Goal: Task Accomplishment & Management: Complete application form

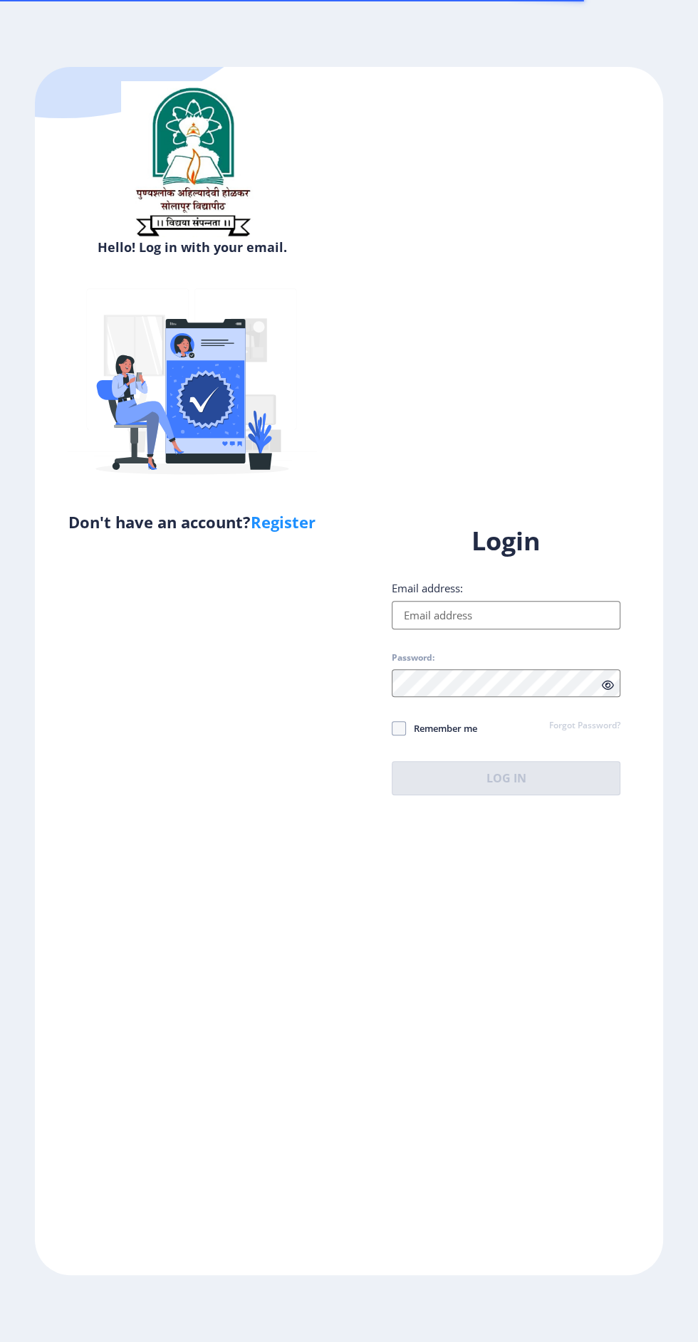
click at [521, 629] on input "Email address:" at bounding box center [506, 615] width 229 height 28
type input "[EMAIL_ADDRESS][DOMAIN_NAME]"
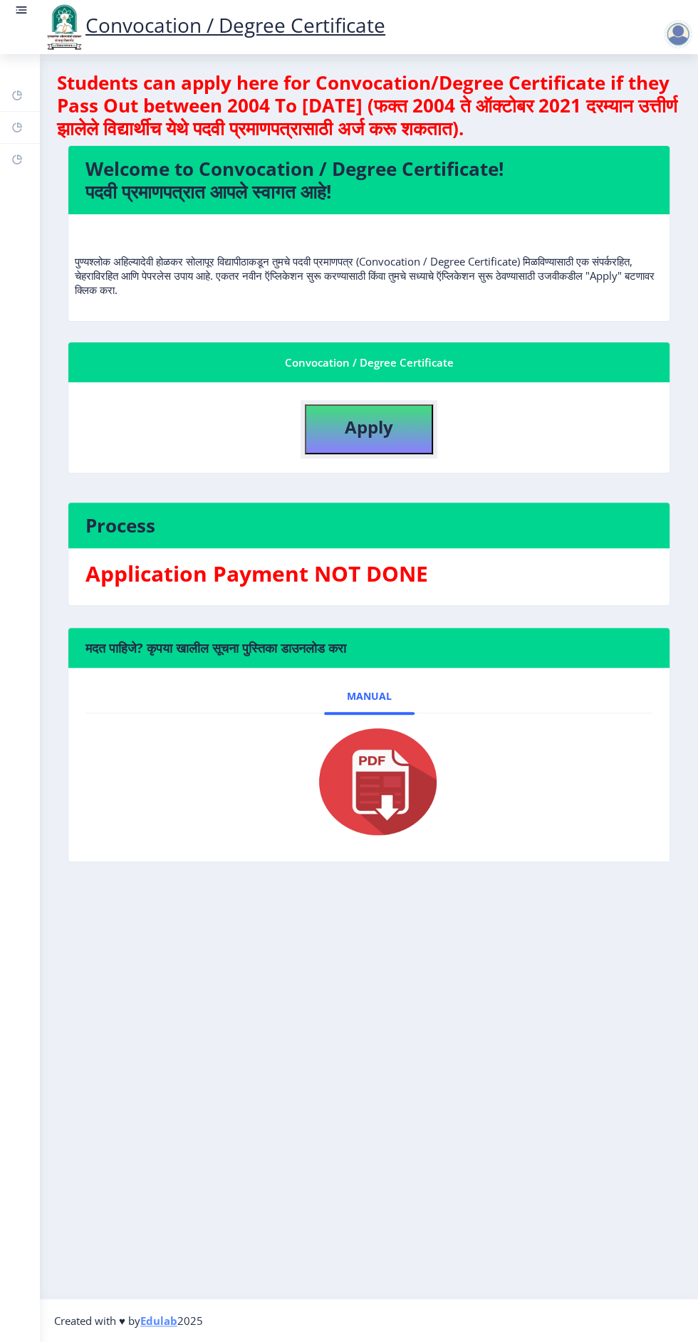
click at [394, 429] on button "Apply" at bounding box center [369, 429] width 128 height 50
select select
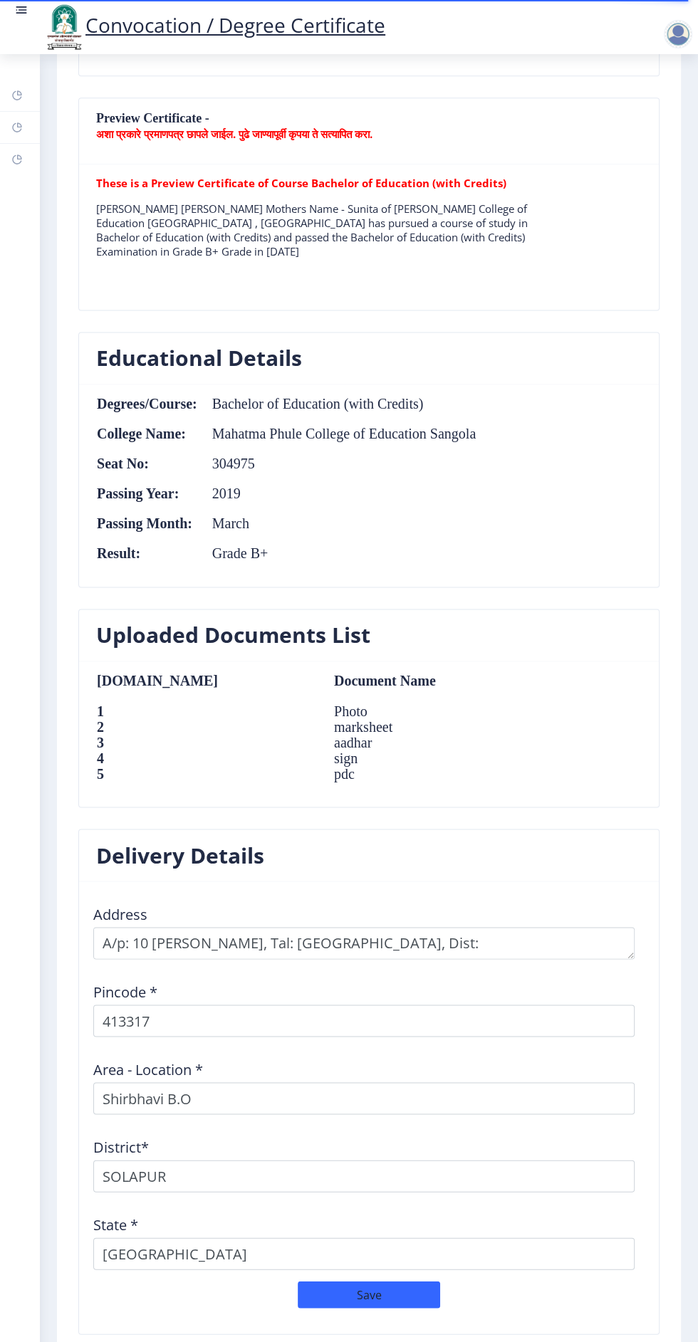
scroll to position [1069, 0]
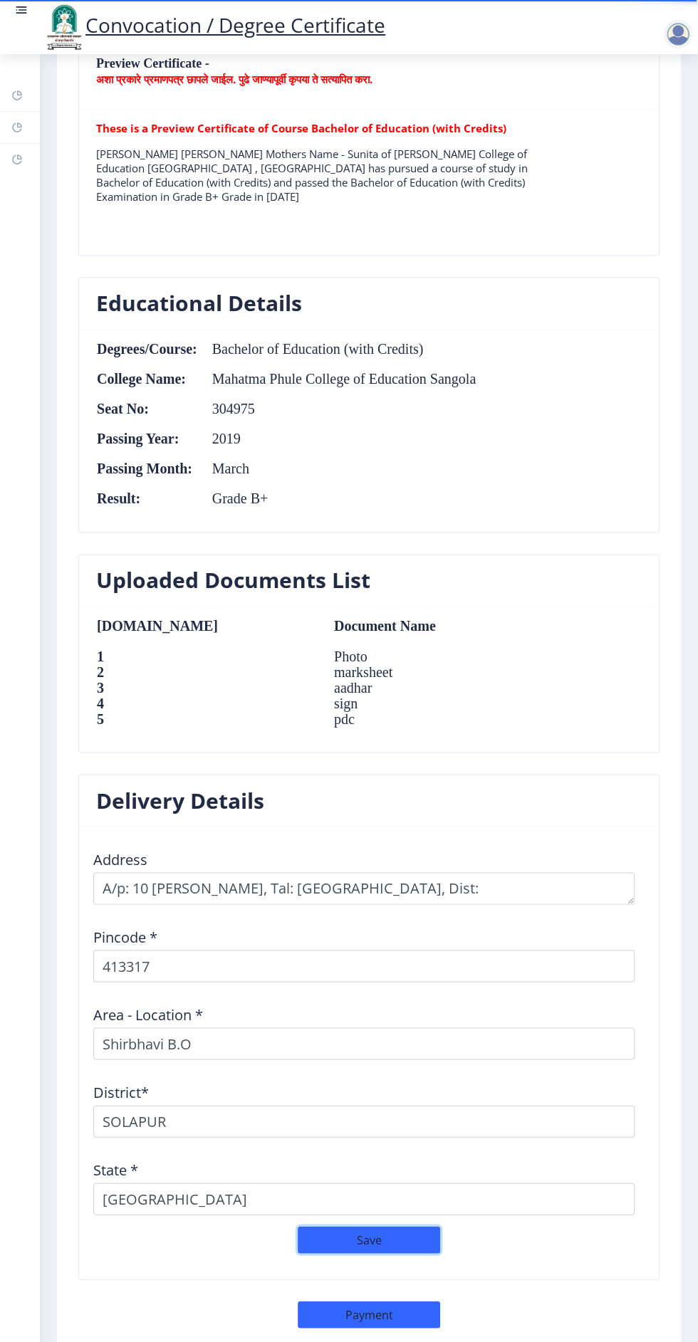
click at [389, 1242] on button "Save" at bounding box center [369, 1239] width 142 height 27
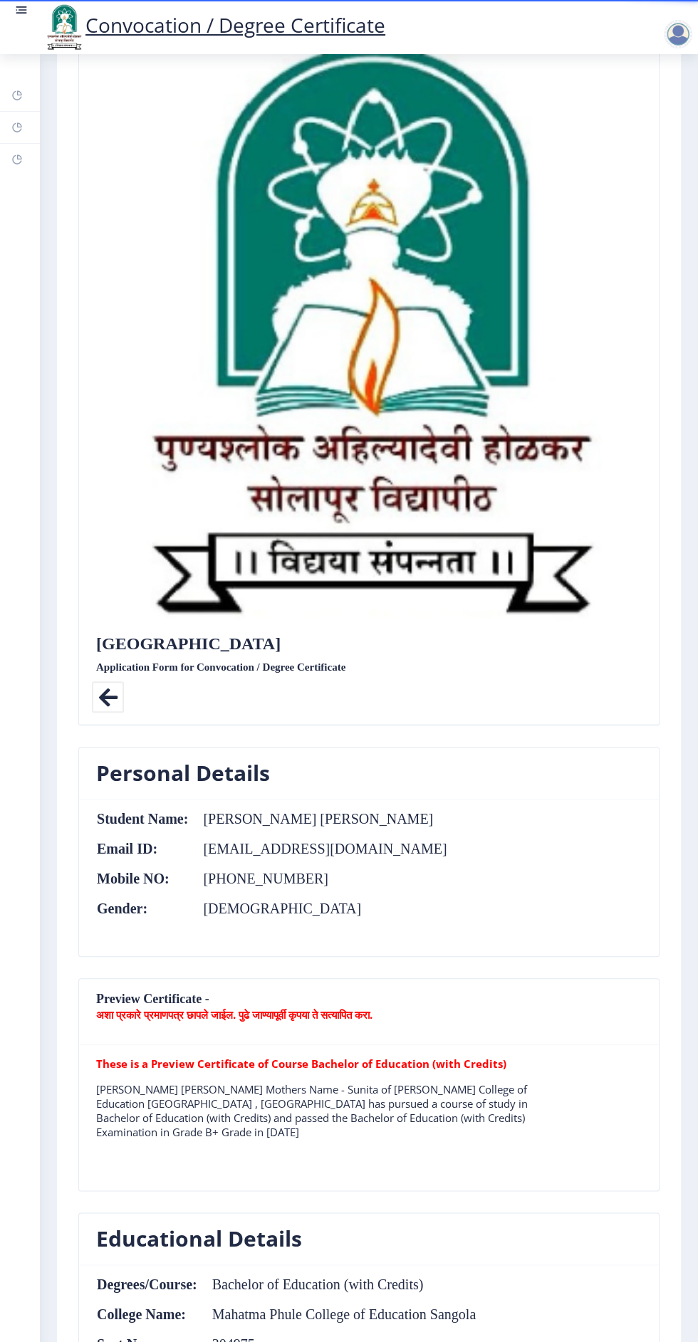
scroll to position [0, 0]
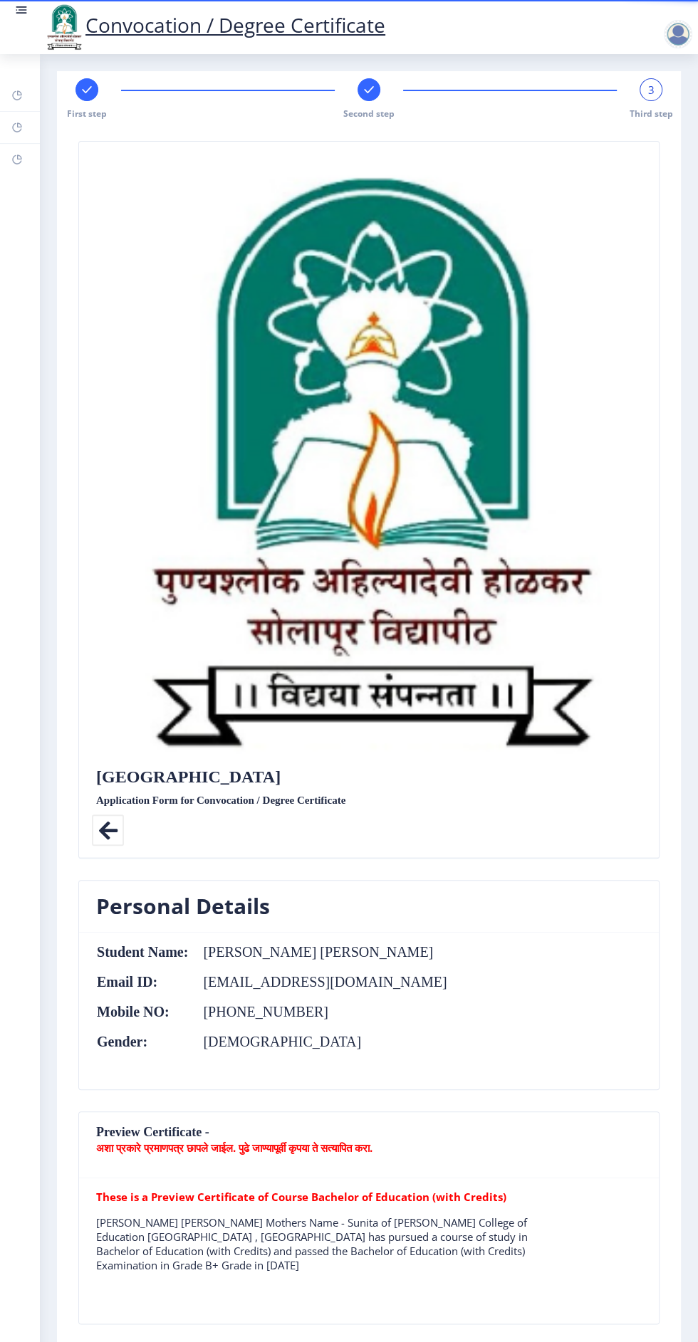
click at [49, 23] on img at bounding box center [64, 27] width 43 height 48
click at [45, 6] on img at bounding box center [64, 27] width 43 height 48
click at [21, 24] on link at bounding box center [21, 27] width 14 height 48
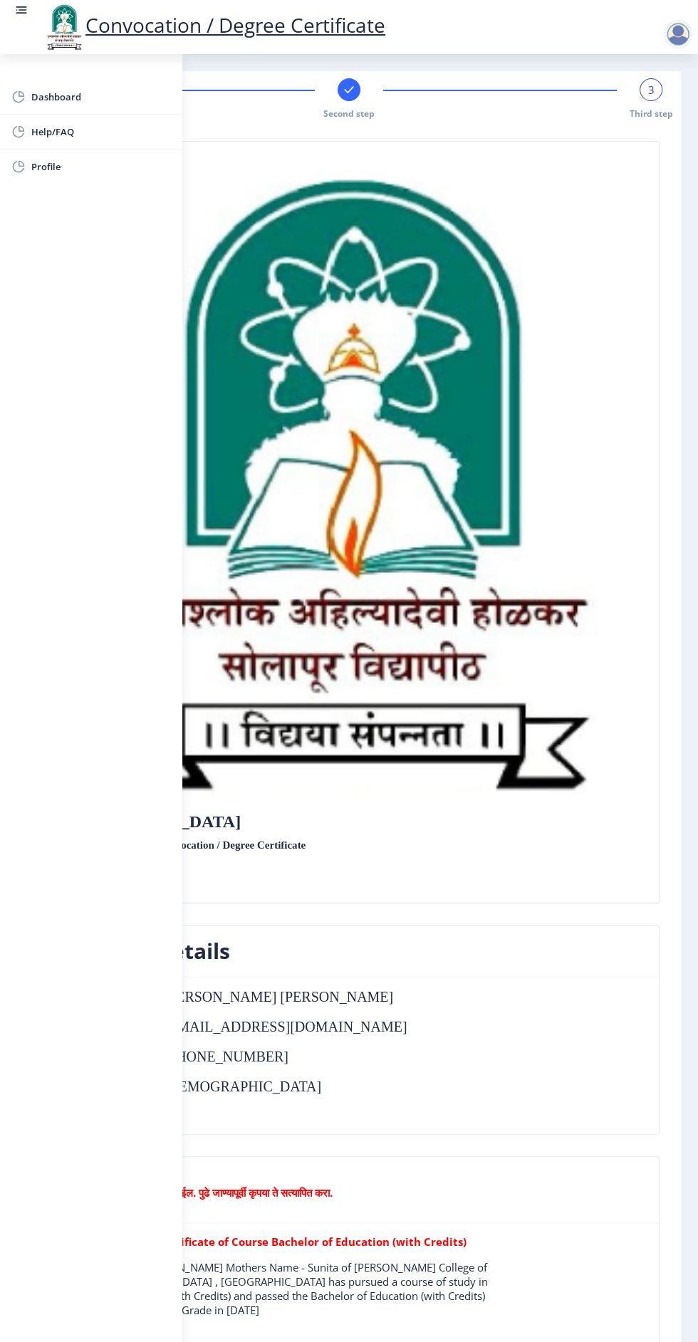
click at [558, 884] on div "Solapur University Application Form for Convocation / Degree Certificate Back" at bounding box center [349, 522] width 607 height 738
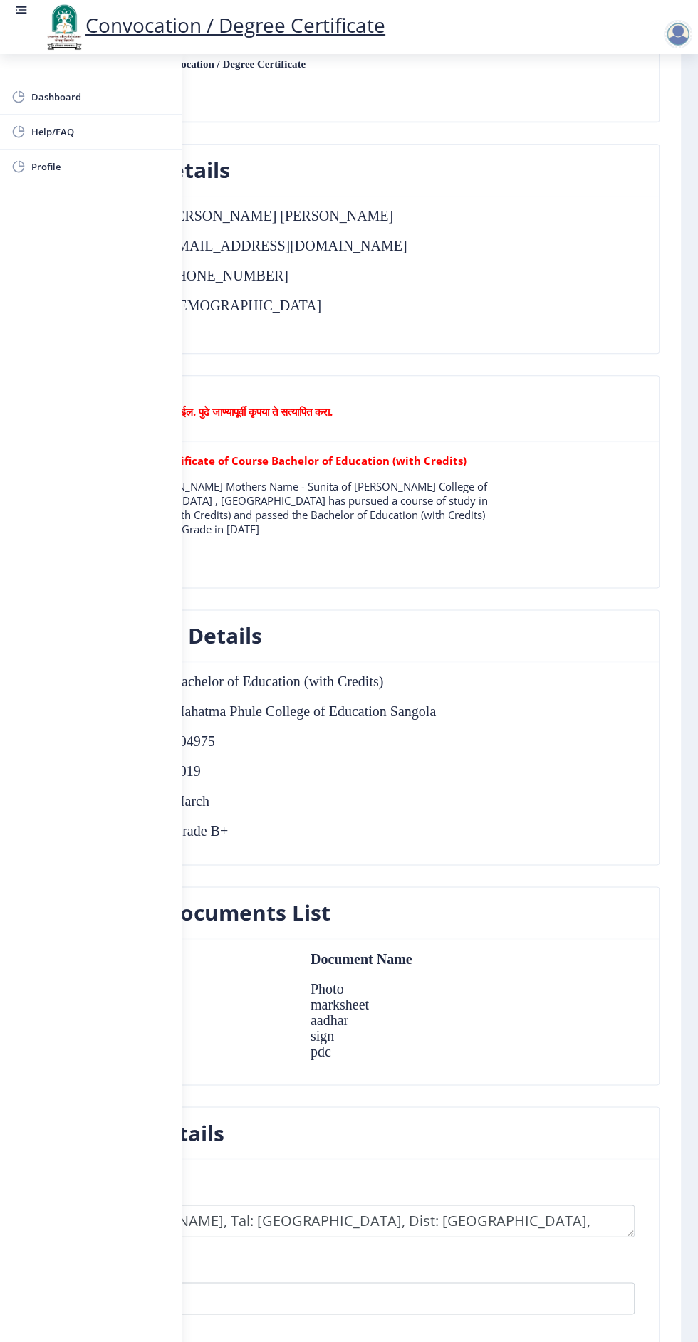
scroll to position [1114, 0]
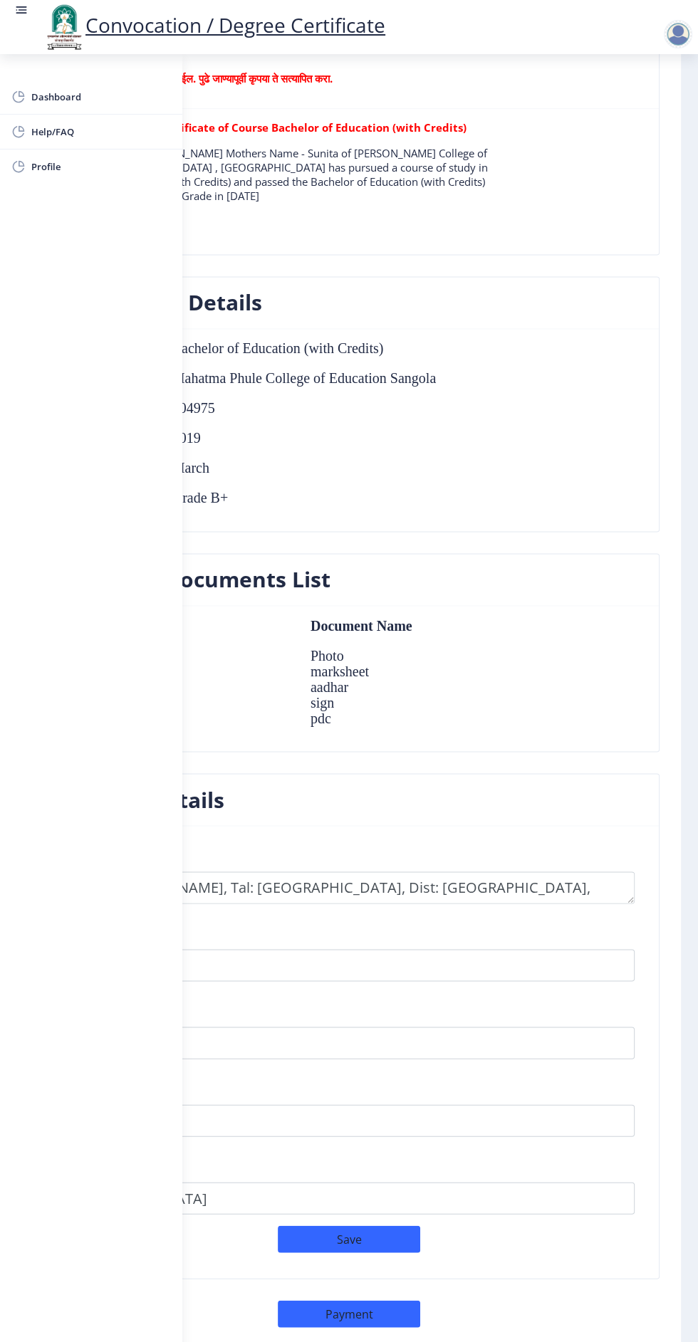
click at [557, 424] on nb-card-body "Degrees/Course: Bachelor of Education (with Credits) College Name: Mahatma Phul…" at bounding box center [348, 430] width 619 height 202
click at [73, 3] on img at bounding box center [64, 27] width 43 height 48
click at [21, 21] on link at bounding box center [21, 27] width 14 height 48
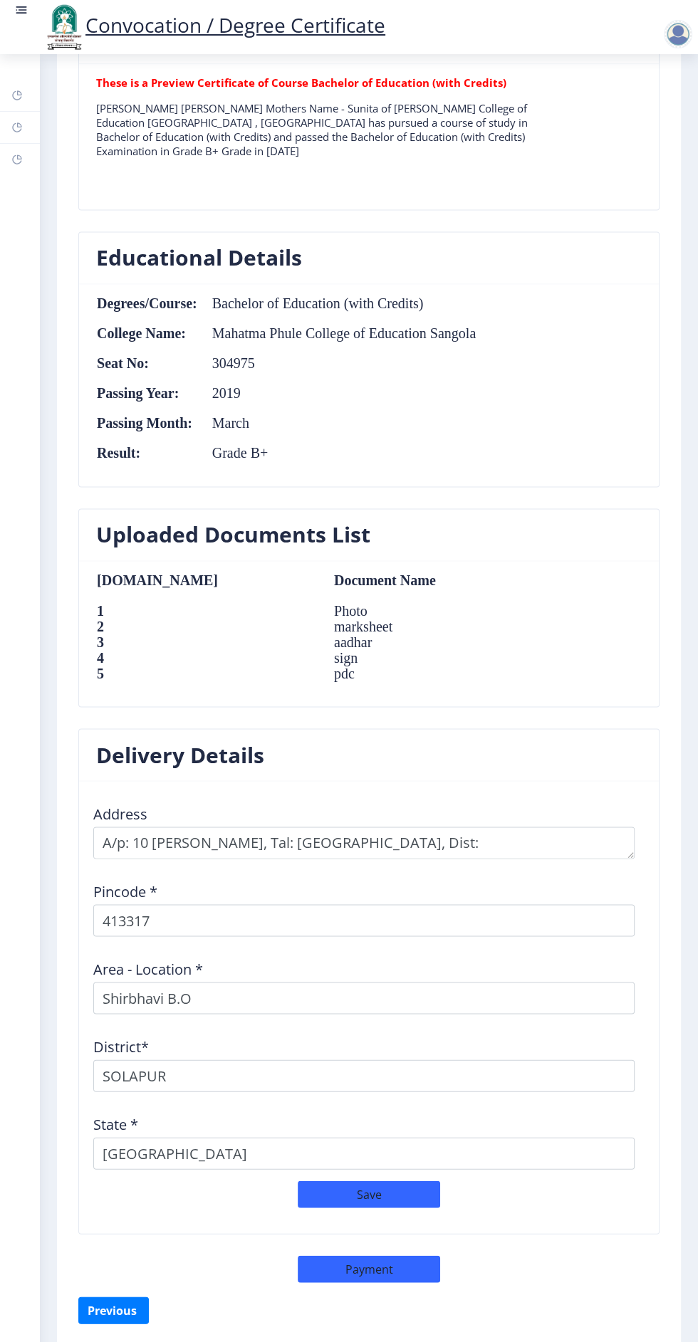
scroll to position [1069, 0]
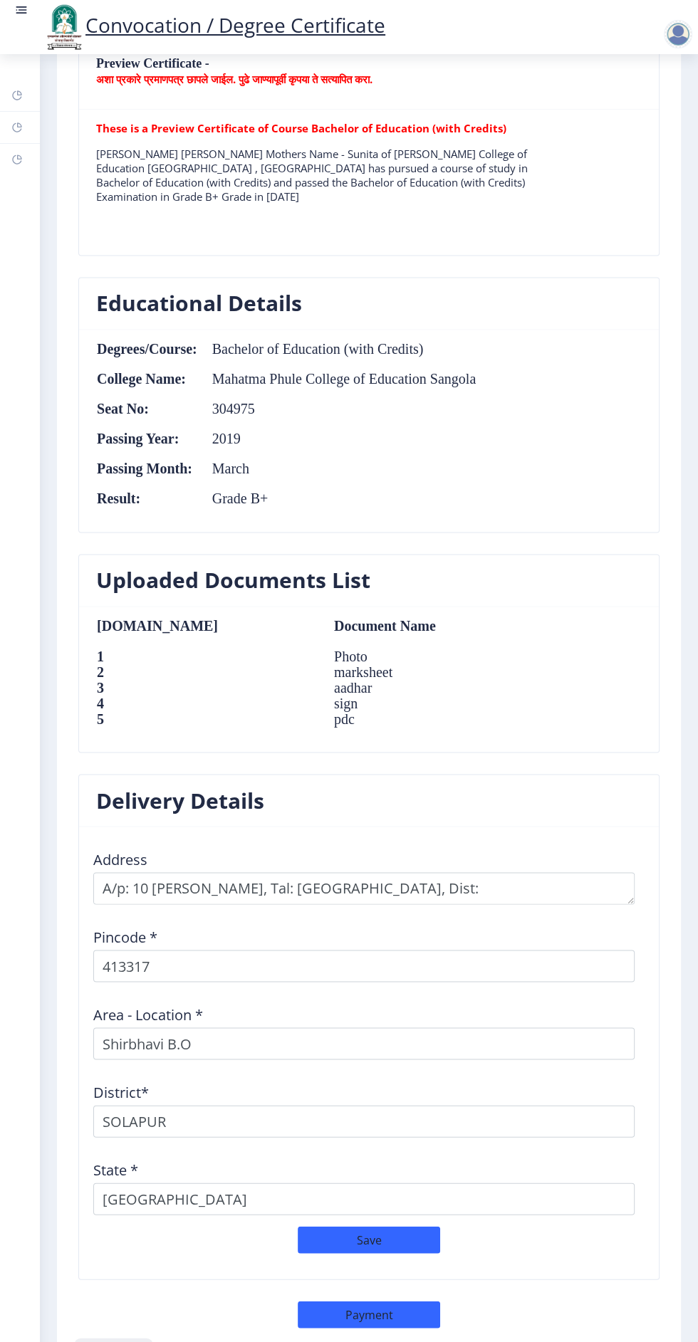
click at [112, 1341] on button "Previous ‍" at bounding box center [113, 1355] width 70 height 27
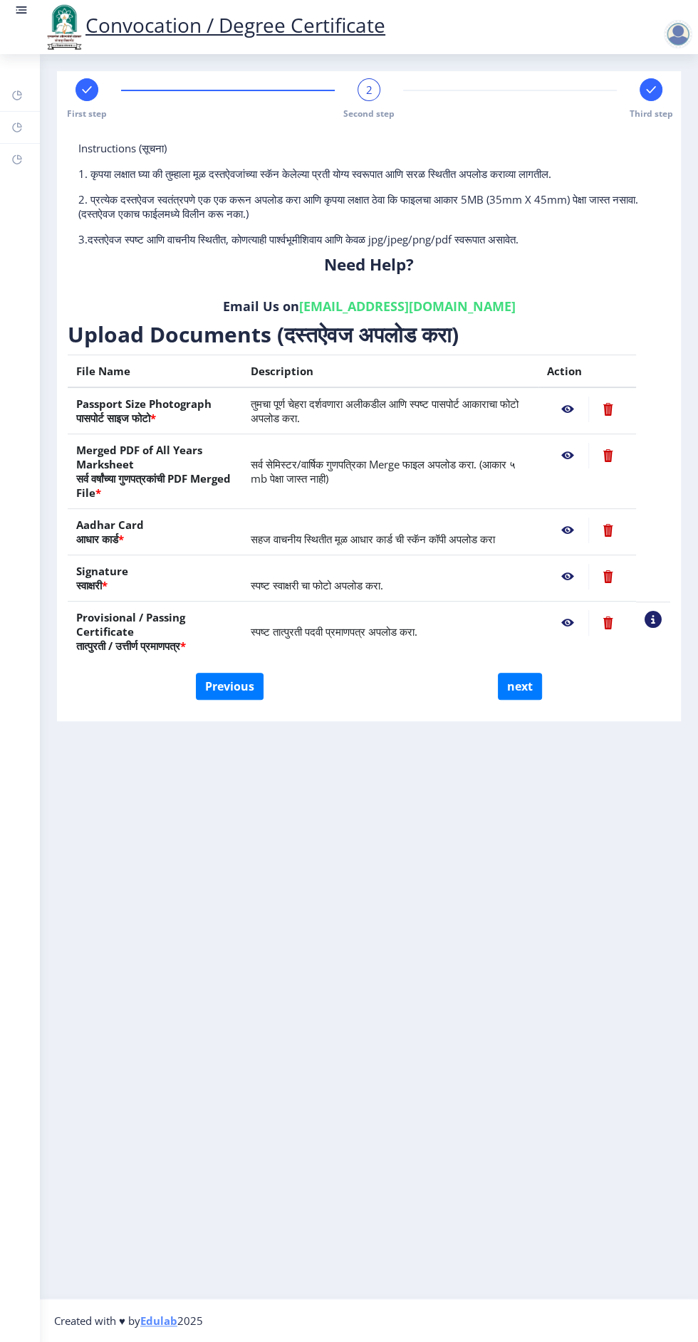
scroll to position [0, 0]
click at [568, 414] on nb-action at bounding box center [567, 410] width 41 height 26
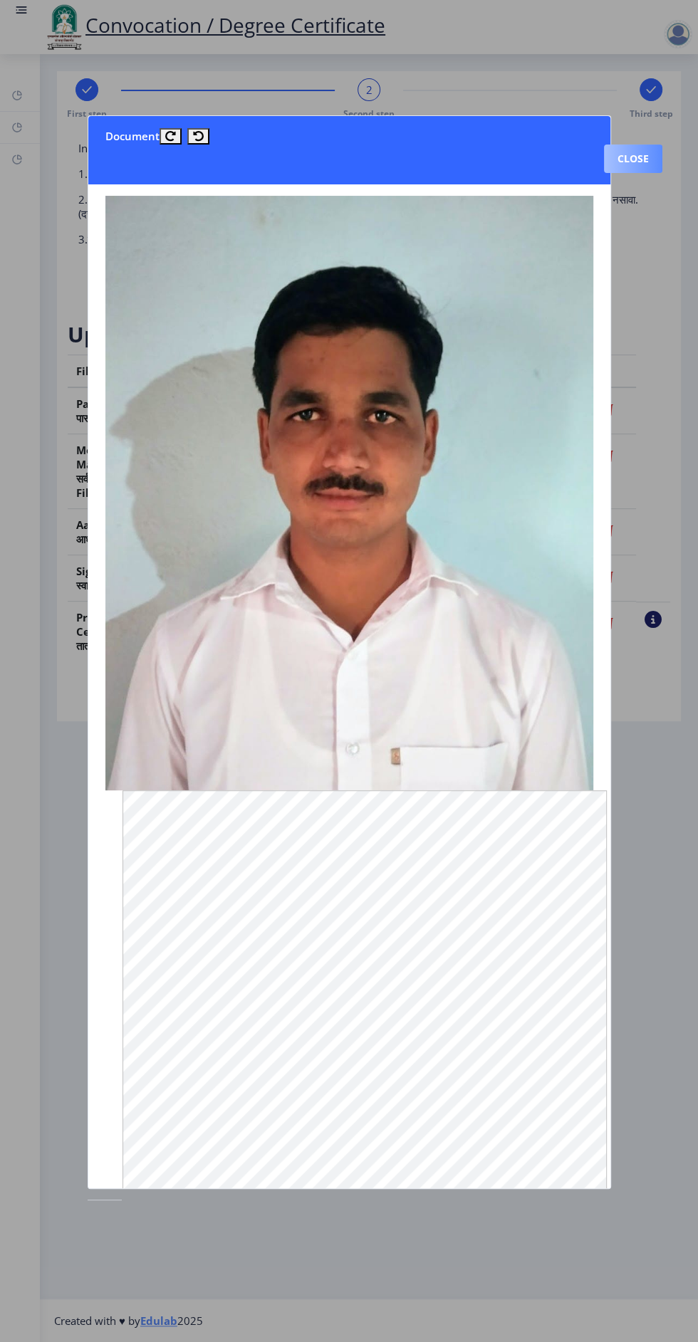
click at [632, 145] on button "Close" at bounding box center [633, 159] width 58 height 28
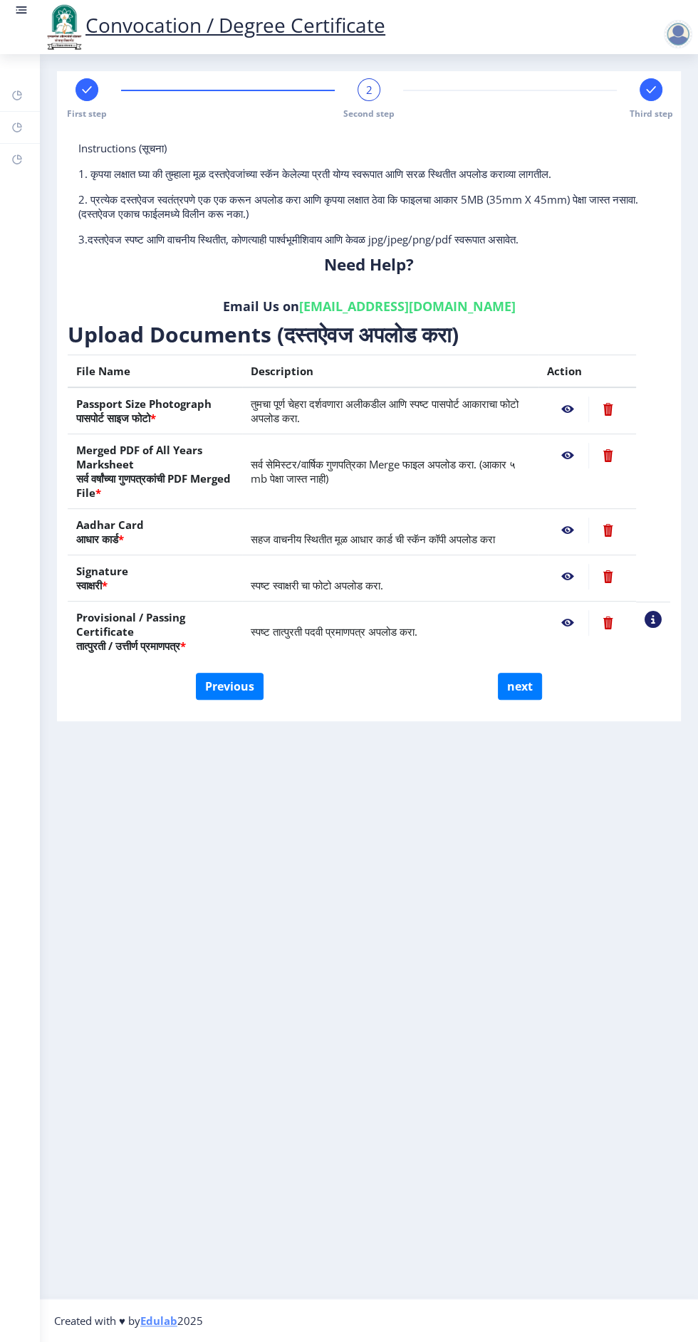
click at [547, 466] on nb-action at bounding box center [567, 456] width 41 height 26
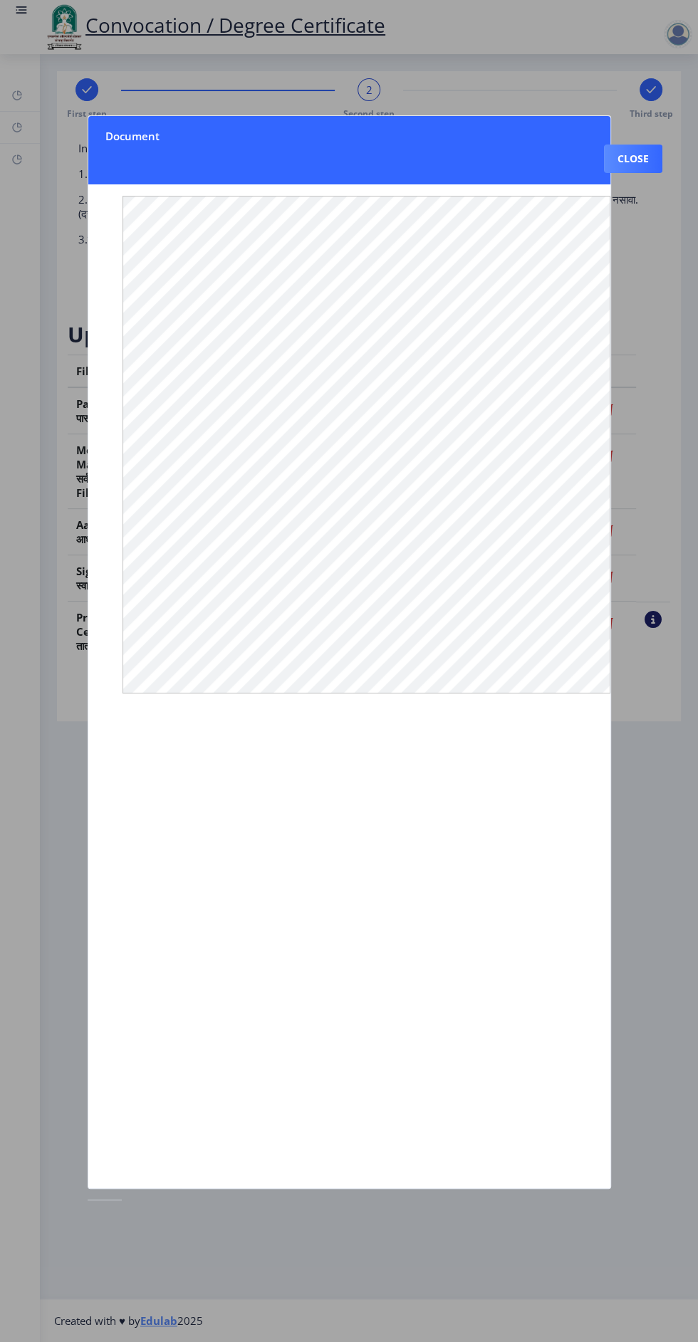
click at [669, 419] on div at bounding box center [349, 671] width 698 height 1342
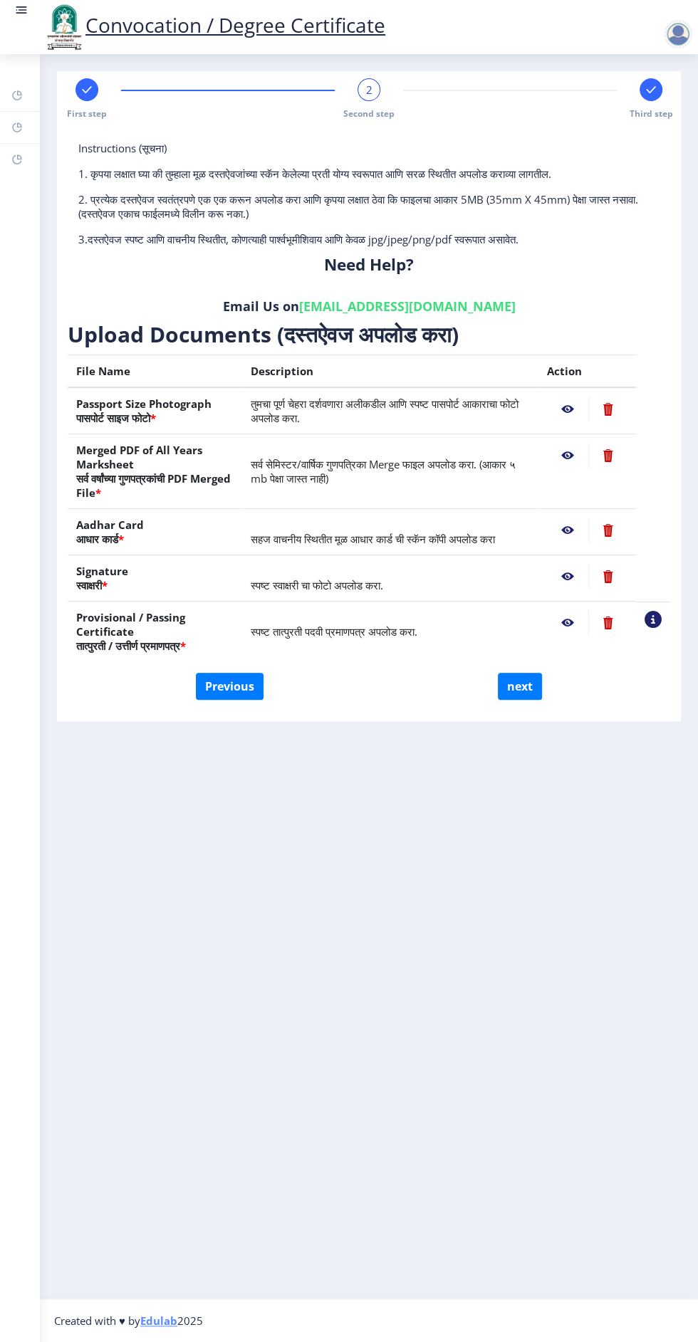
click at [670, 410] on div "Instructions (सूचना) 1. कृपया लक्षात घ्या की तुम्हाला मूळ दस्तऐवजांच्या स्कॅन क…" at bounding box center [368, 420] width 609 height 587
click at [567, 529] on nb-action at bounding box center [567, 531] width 41 height 26
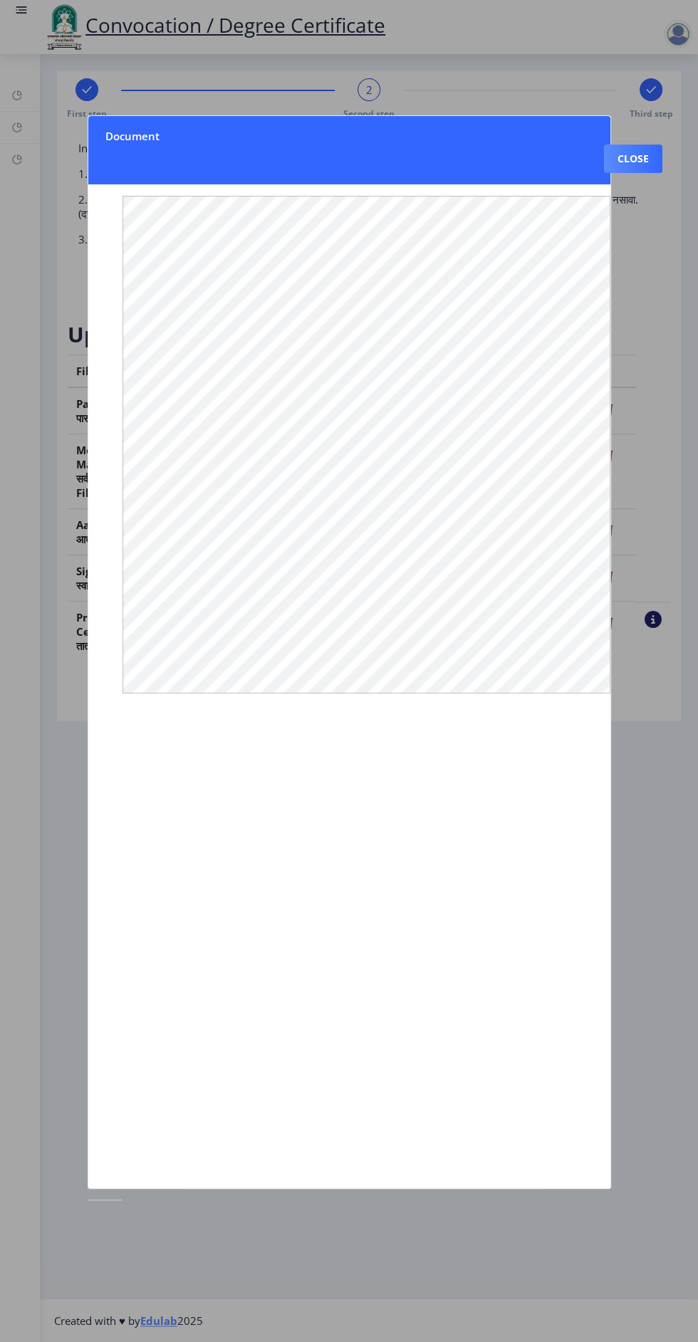
click at [686, 848] on div at bounding box center [349, 671] width 698 height 1342
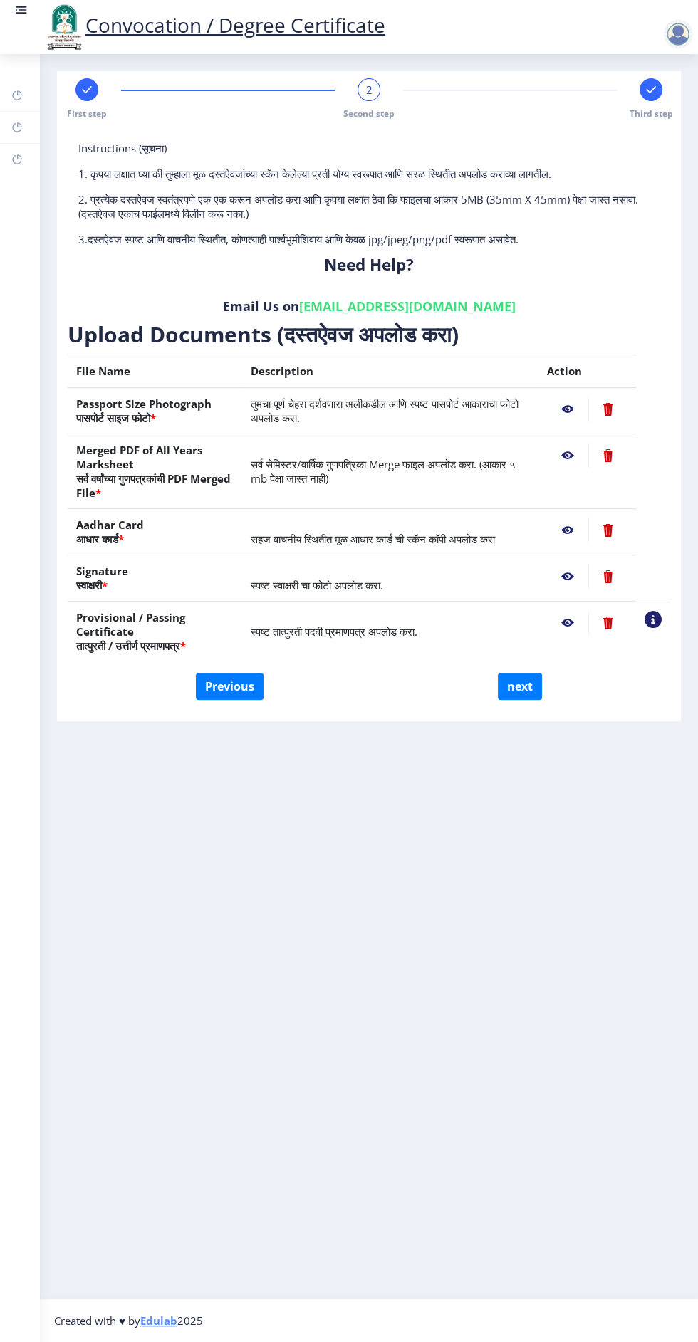
click at [683, 848] on nb-layout-column "First step 2 Second step Third step Instructions (सूचना) 1. कृपया लक्षात घ्या क…" at bounding box center [369, 676] width 658 height 1244
click at [566, 535] on nb-action at bounding box center [567, 531] width 41 height 26
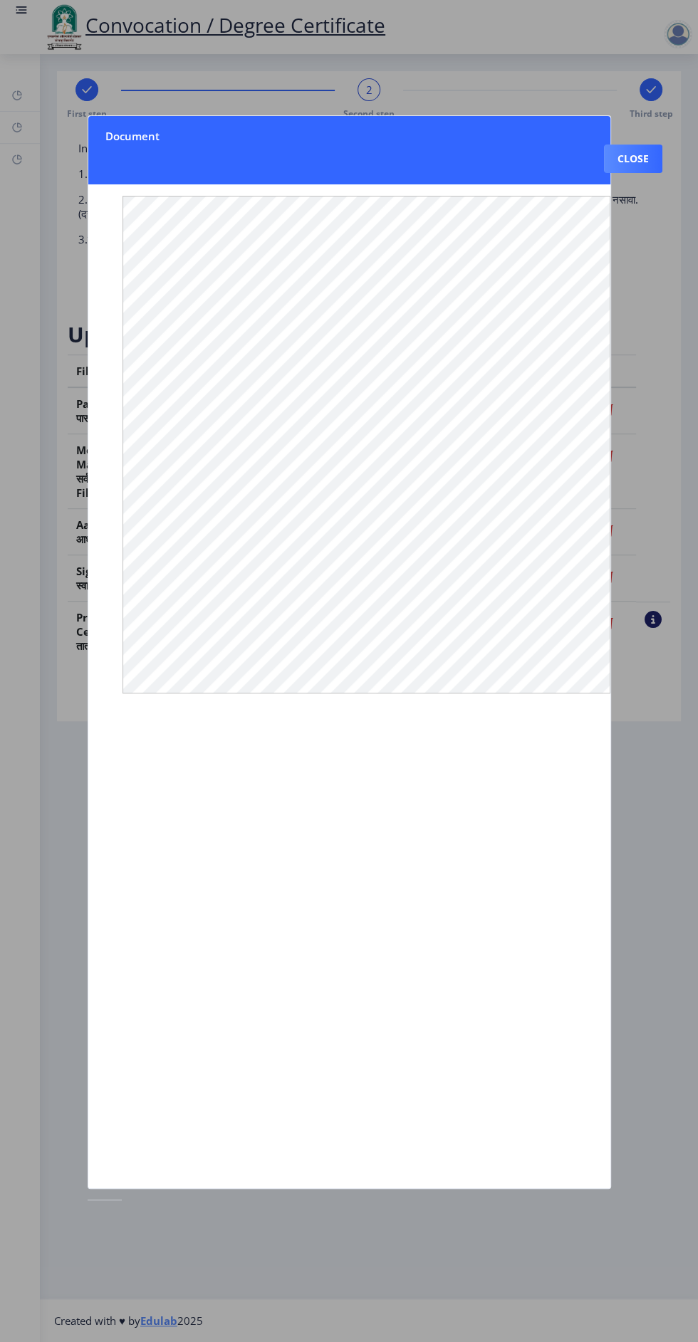
click at [666, 910] on div at bounding box center [349, 671] width 698 height 1342
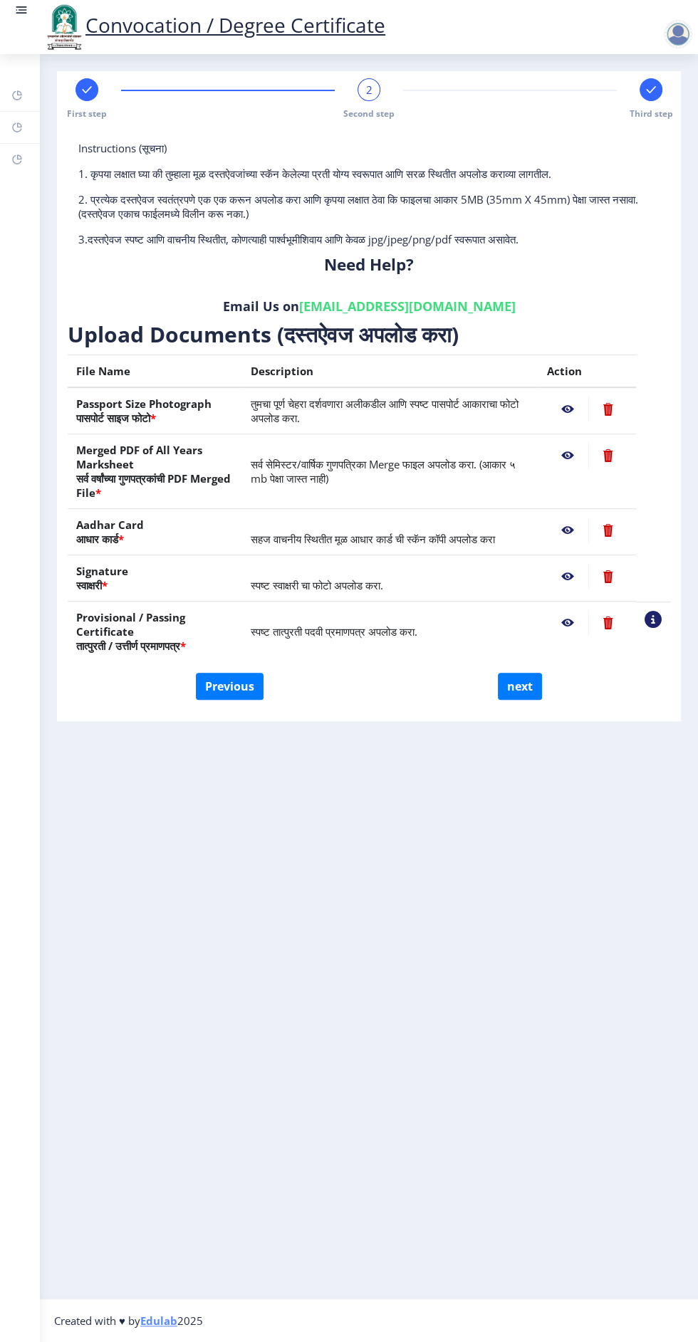
click at [564, 581] on nb-action at bounding box center [567, 577] width 41 height 26
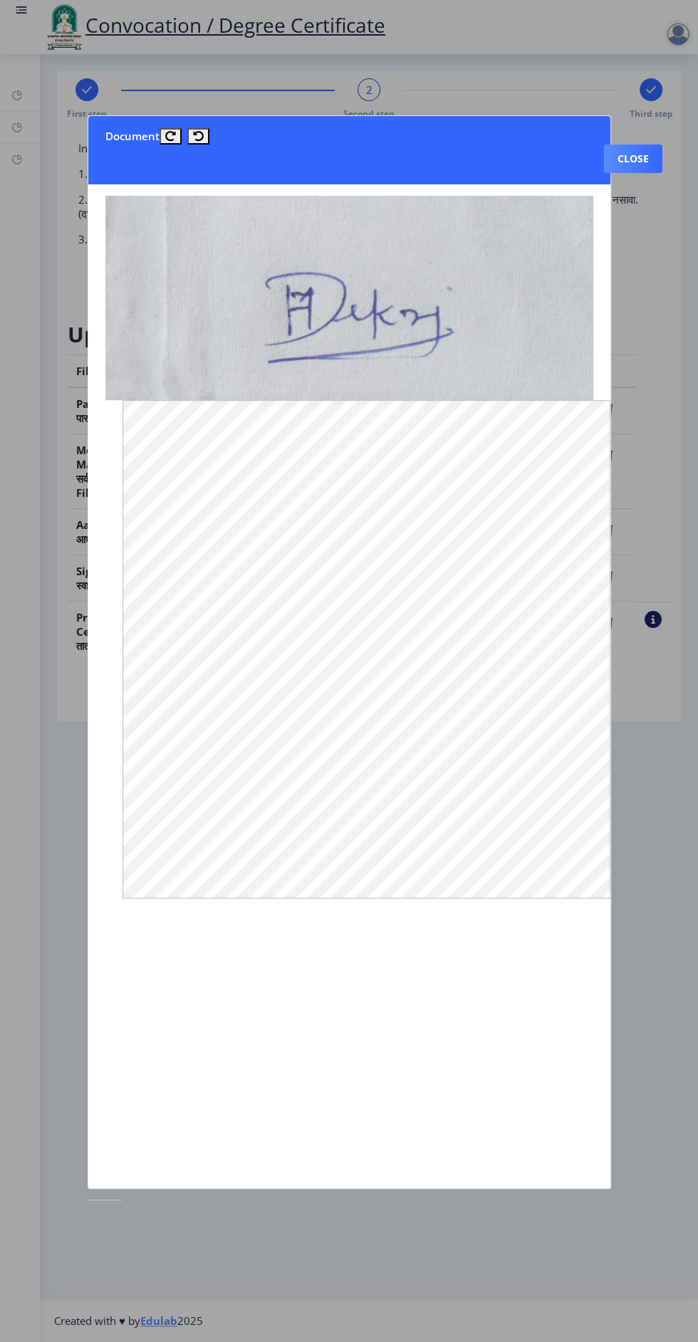
click at [656, 845] on div at bounding box center [349, 671] width 698 height 1342
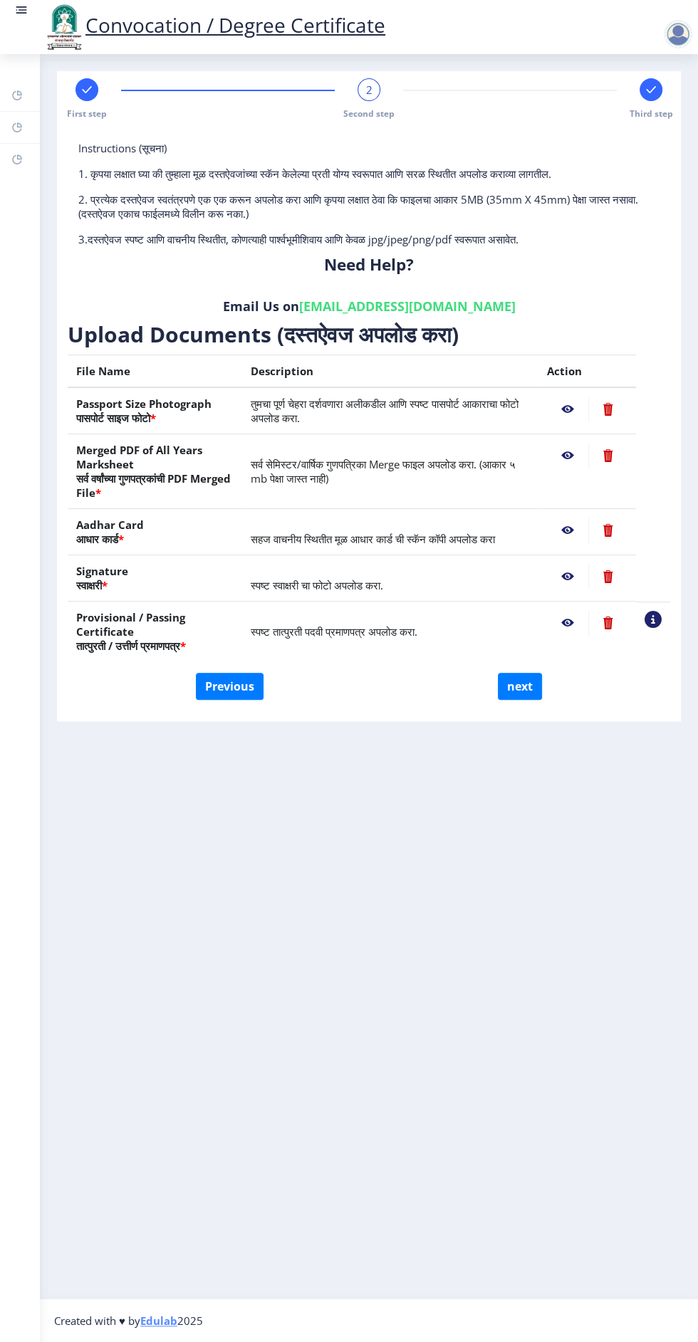
click at [555, 623] on nb-action at bounding box center [567, 623] width 41 height 26
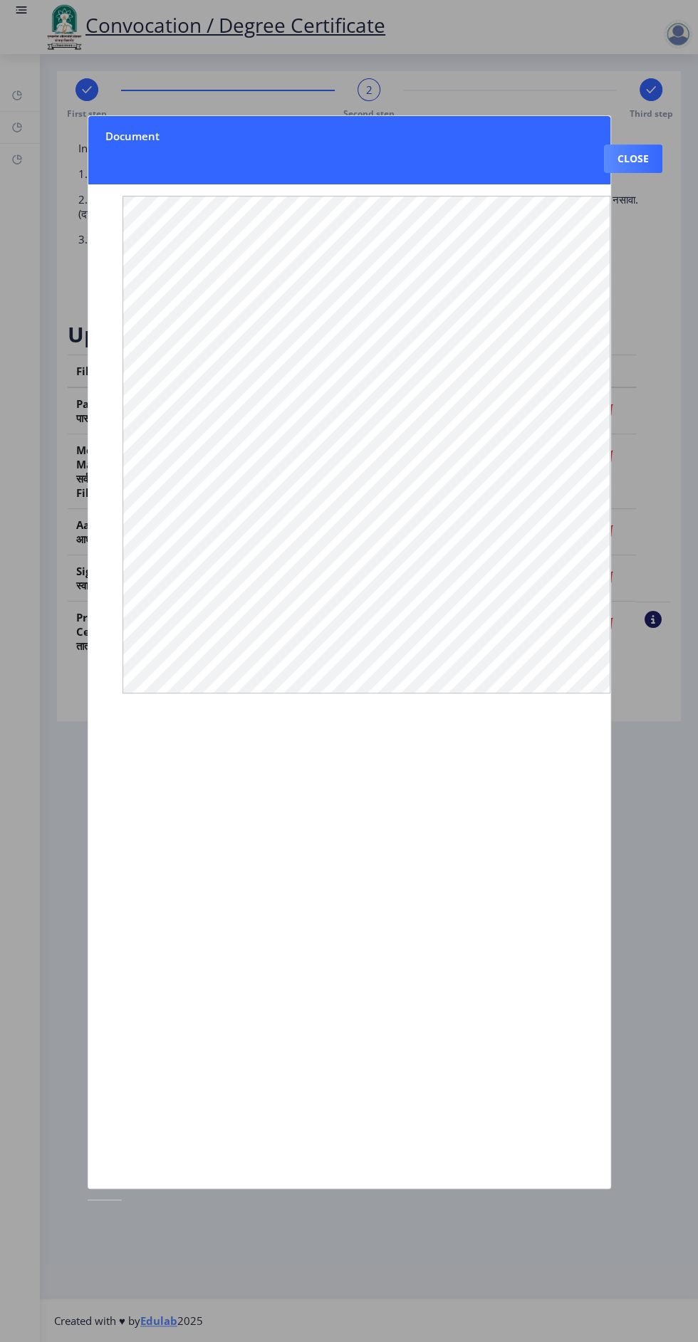
click at [656, 851] on div at bounding box center [349, 671] width 698 height 1342
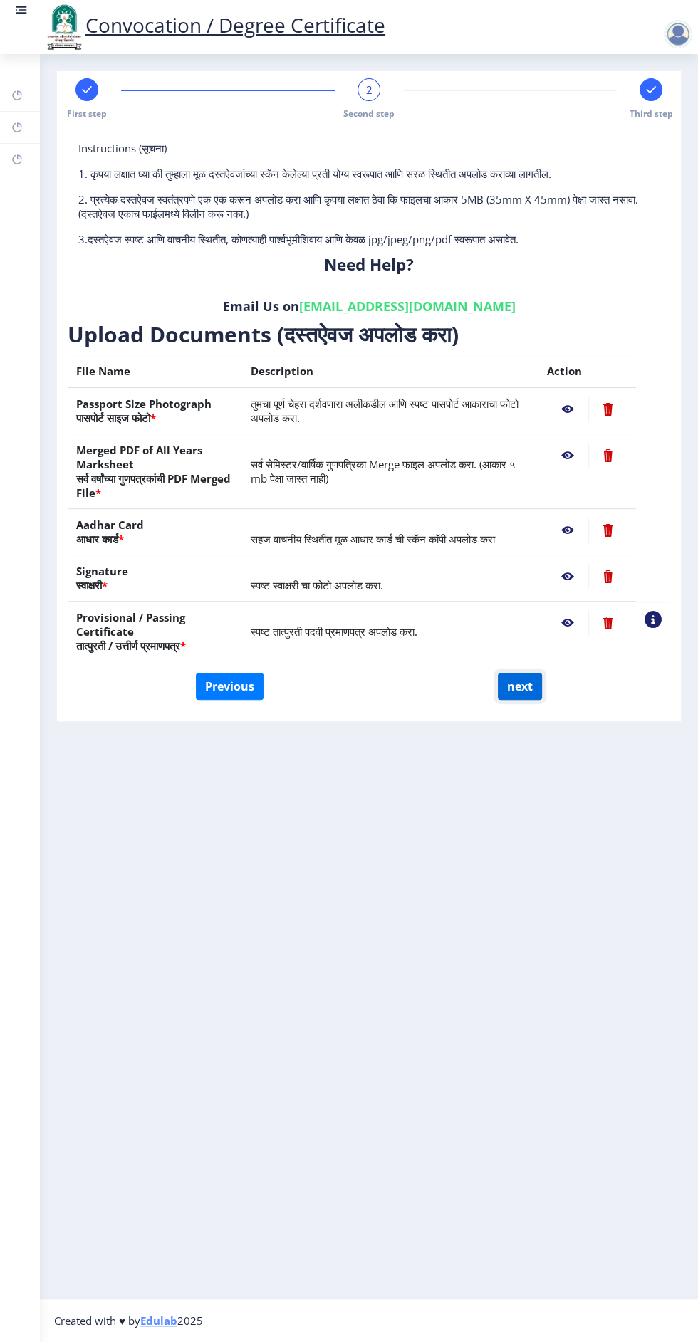
click at [521, 691] on button "next" at bounding box center [520, 686] width 44 height 27
select select
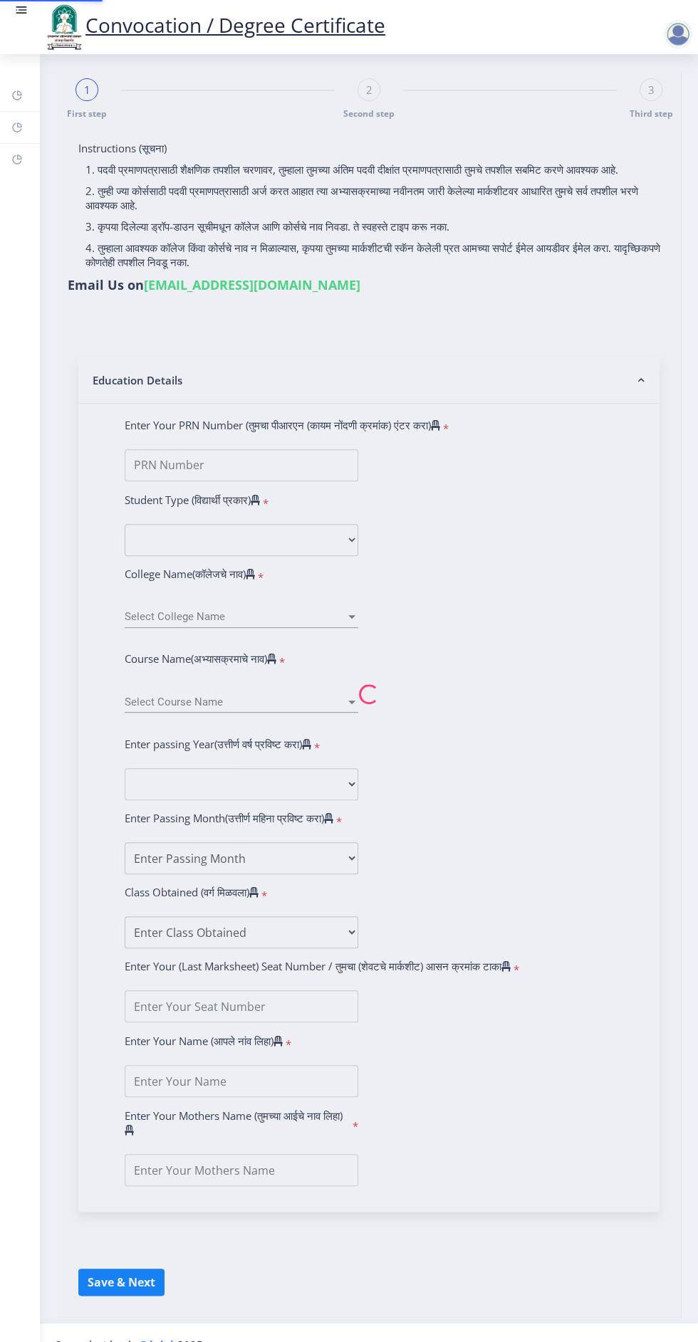
type input "Hanmant Damu Metkari"
type input "Sunita"
select select
type input "Hanmant Damu Metkari"
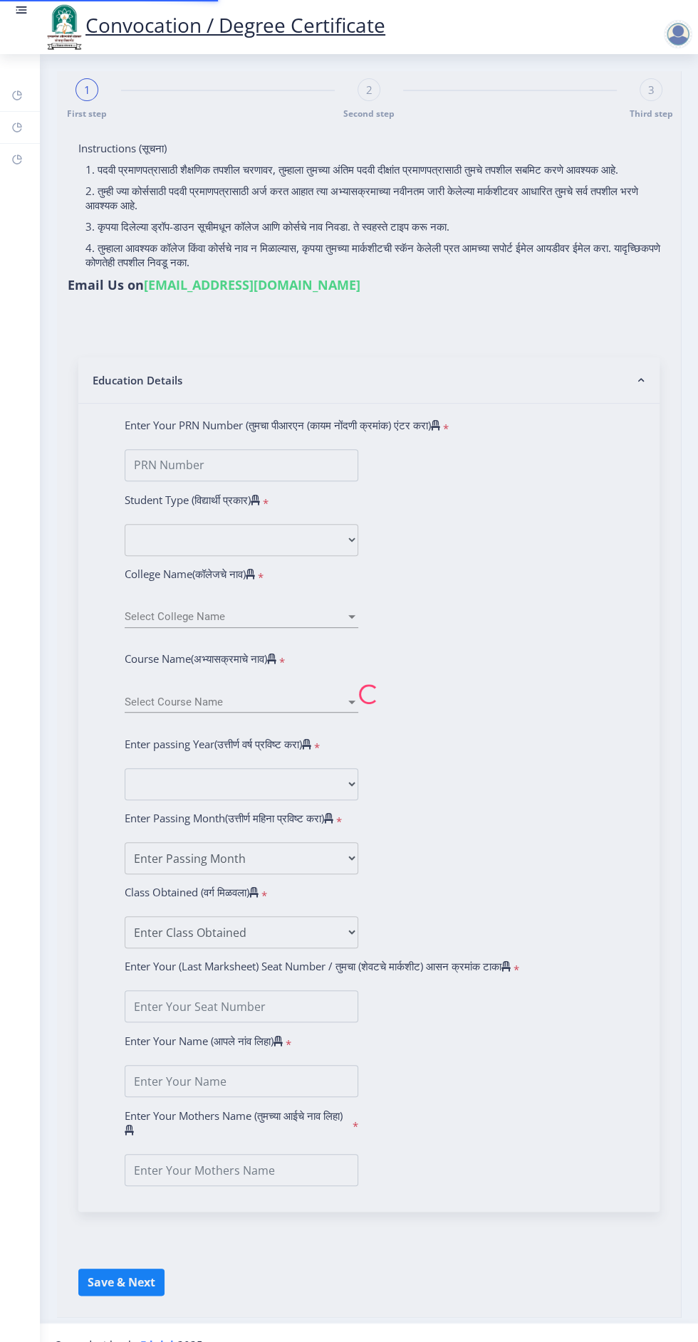
type input "Sunita"
type input "2017032500302253"
select select "Regular"
select select "2019"
select select "March"
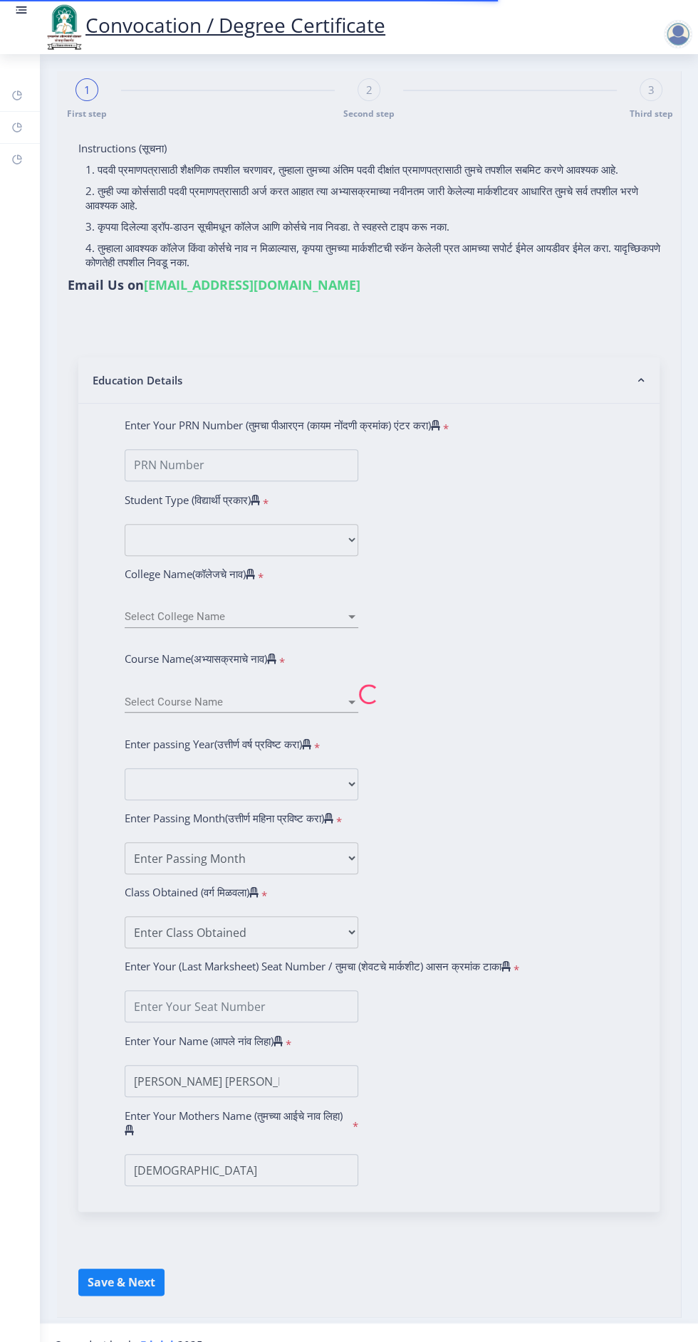
select select "Grade B+"
type input "304975"
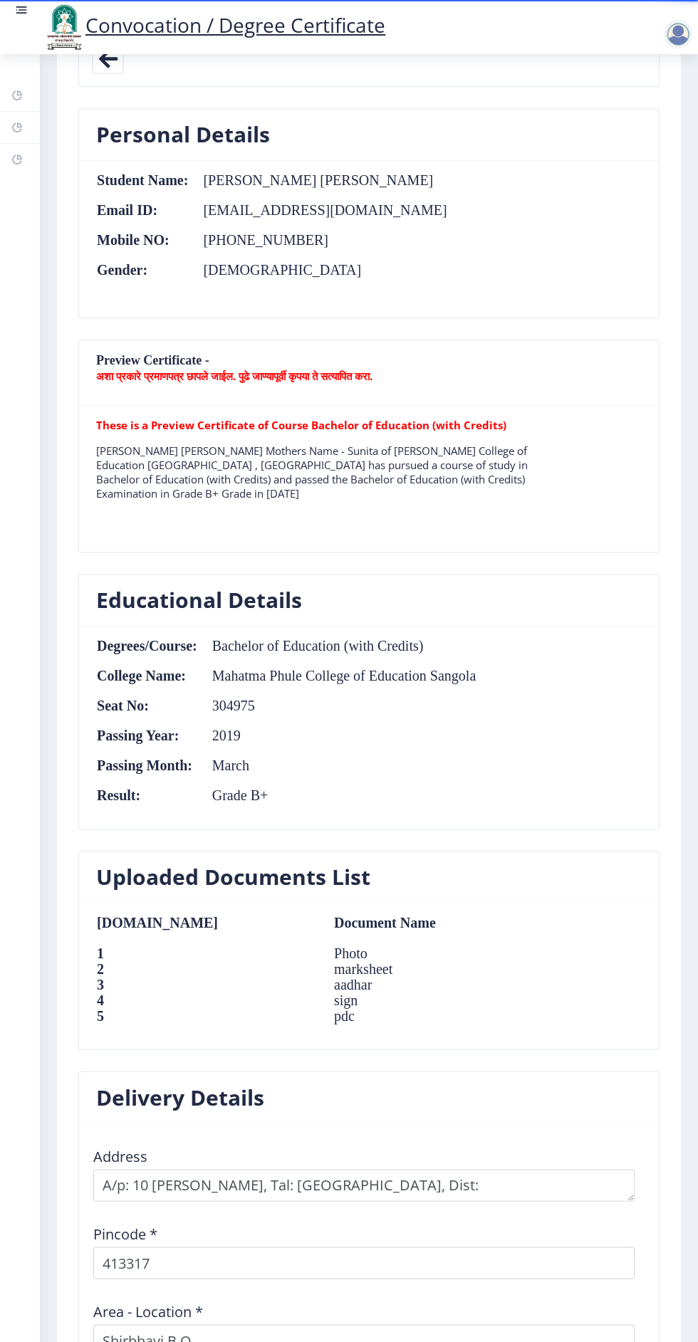
scroll to position [1069, 0]
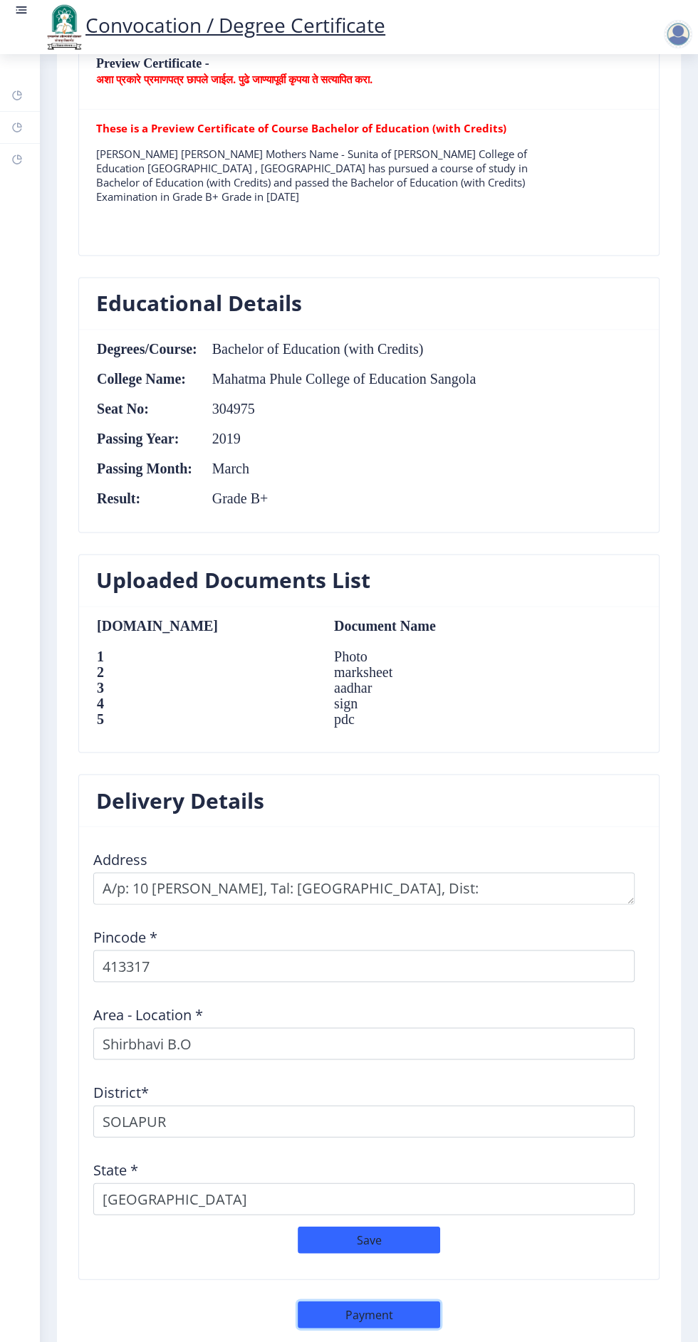
click at [379, 1302] on button "Payment" at bounding box center [369, 1314] width 142 height 27
select select "sealed"
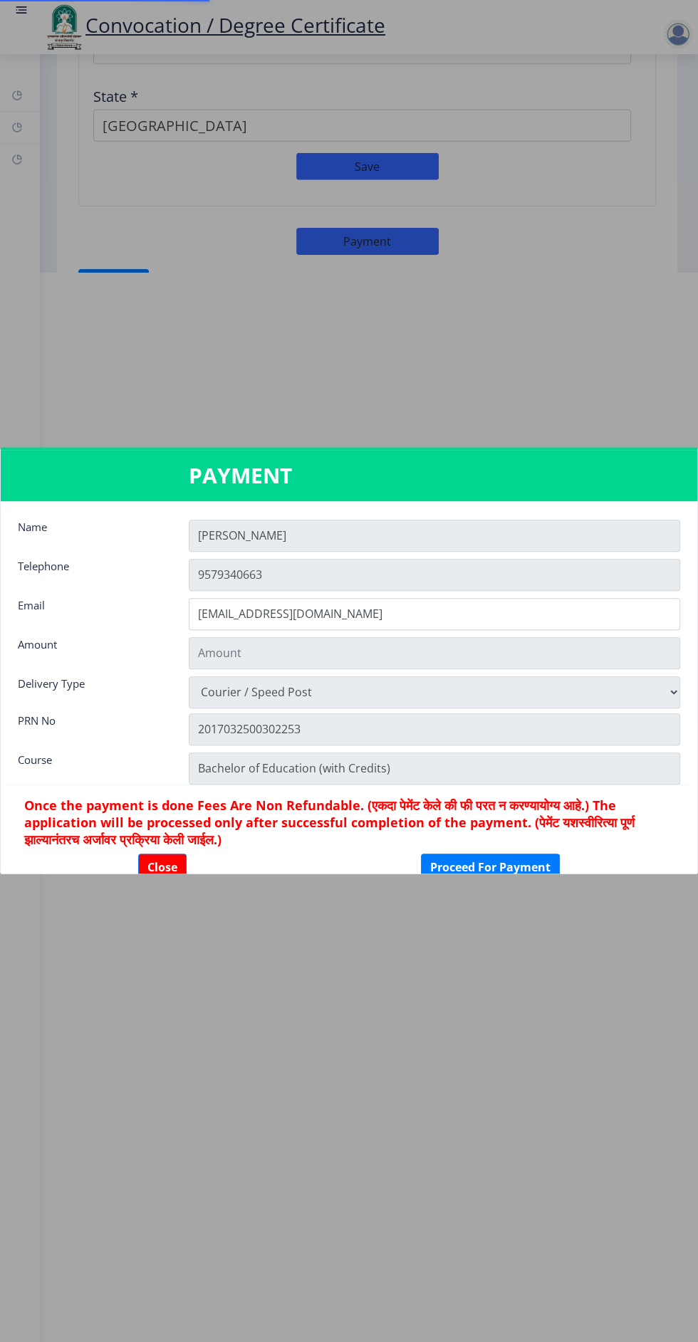
type input "2885"
click at [486, 871] on button "Proceed For Payment" at bounding box center [490, 867] width 139 height 27
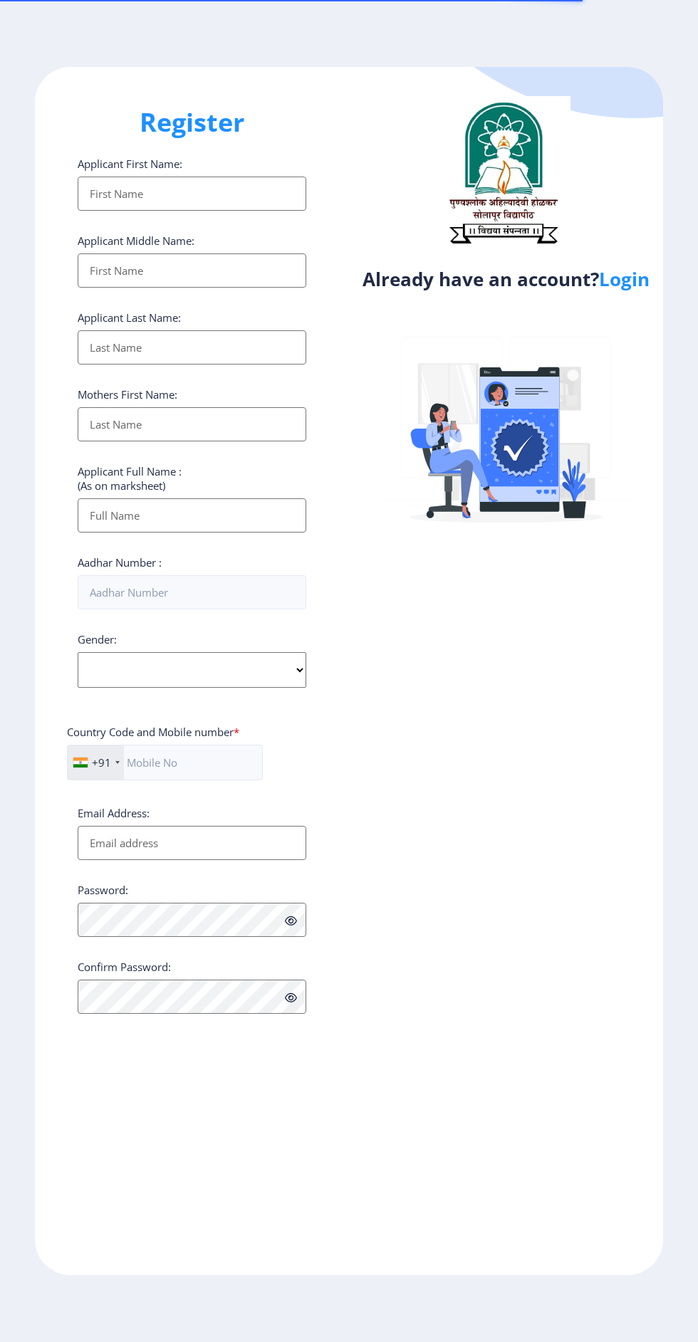
select select
click at [620, 292] on link "Login" at bounding box center [624, 279] width 51 height 26
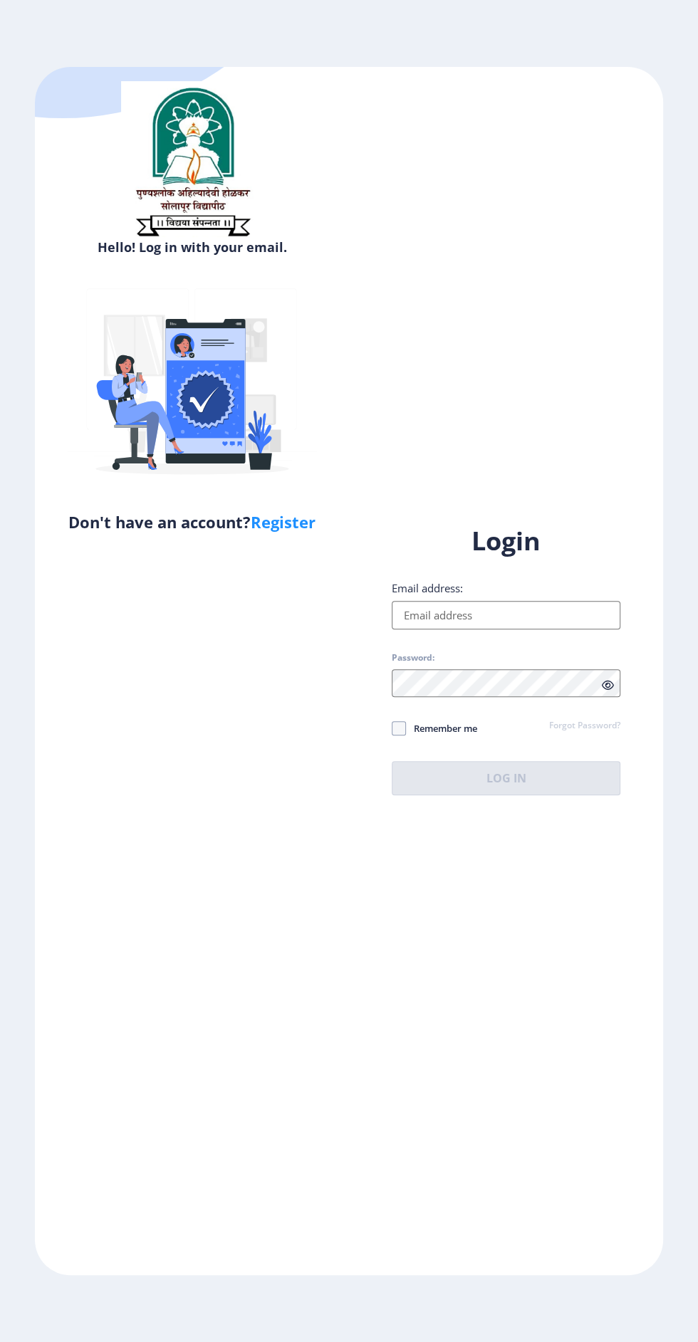
click at [514, 629] on input "Email address:" at bounding box center [506, 615] width 229 height 28
type input "[EMAIL_ADDRESS][DOMAIN_NAME]"
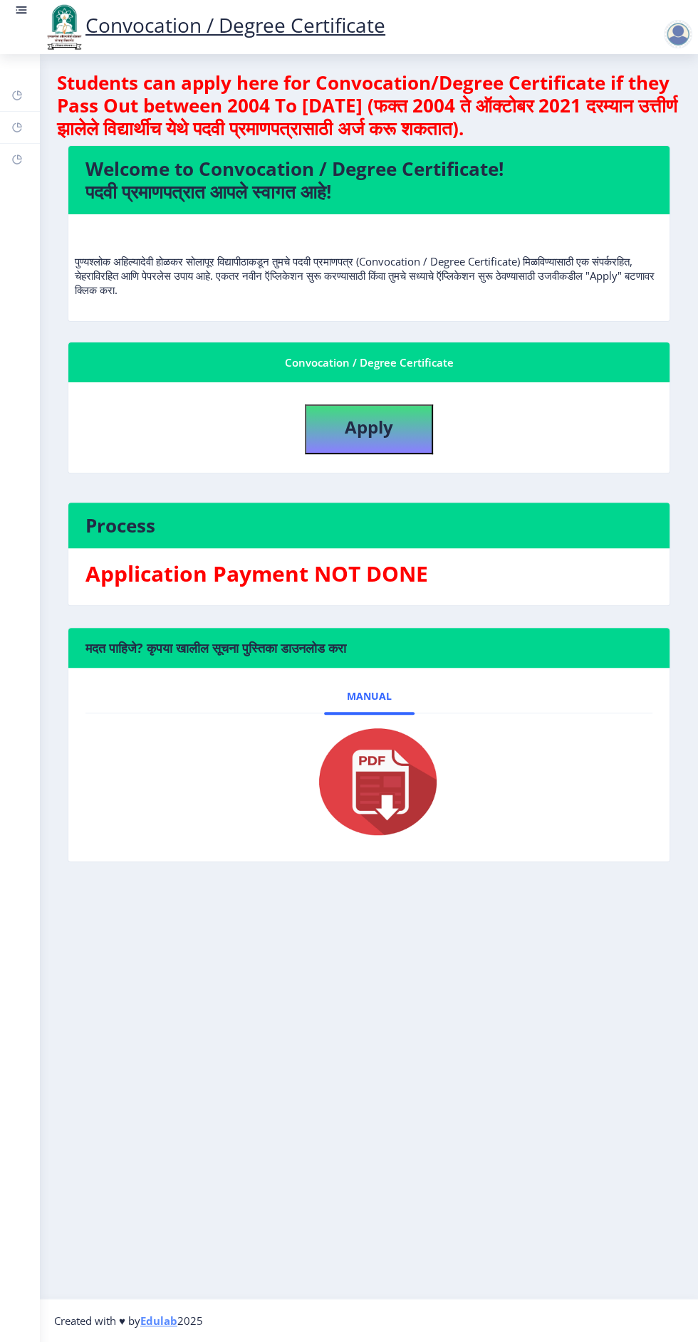
click at [50, 23] on img at bounding box center [64, 27] width 43 height 48
click at [26, 23] on link at bounding box center [21, 27] width 14 height 48
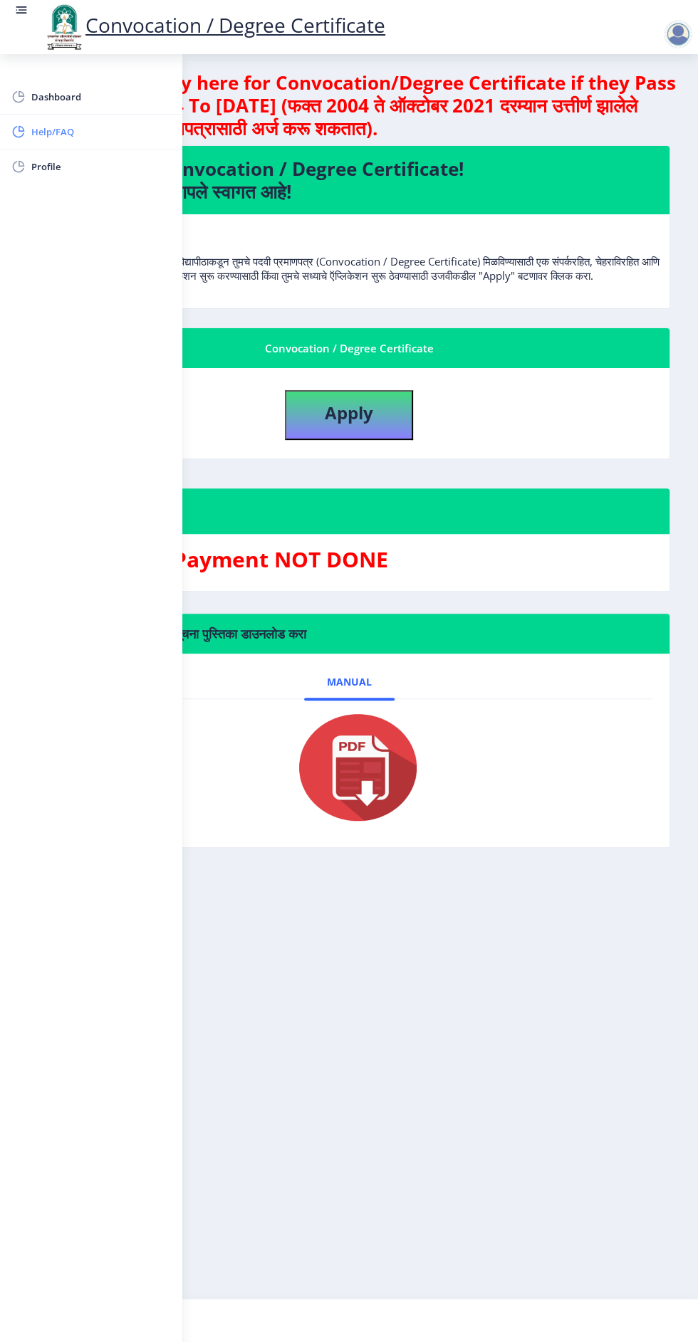
click at [52, 137] on span "Help/FAQ" at bounding box center [101, 131] width 140 height 17
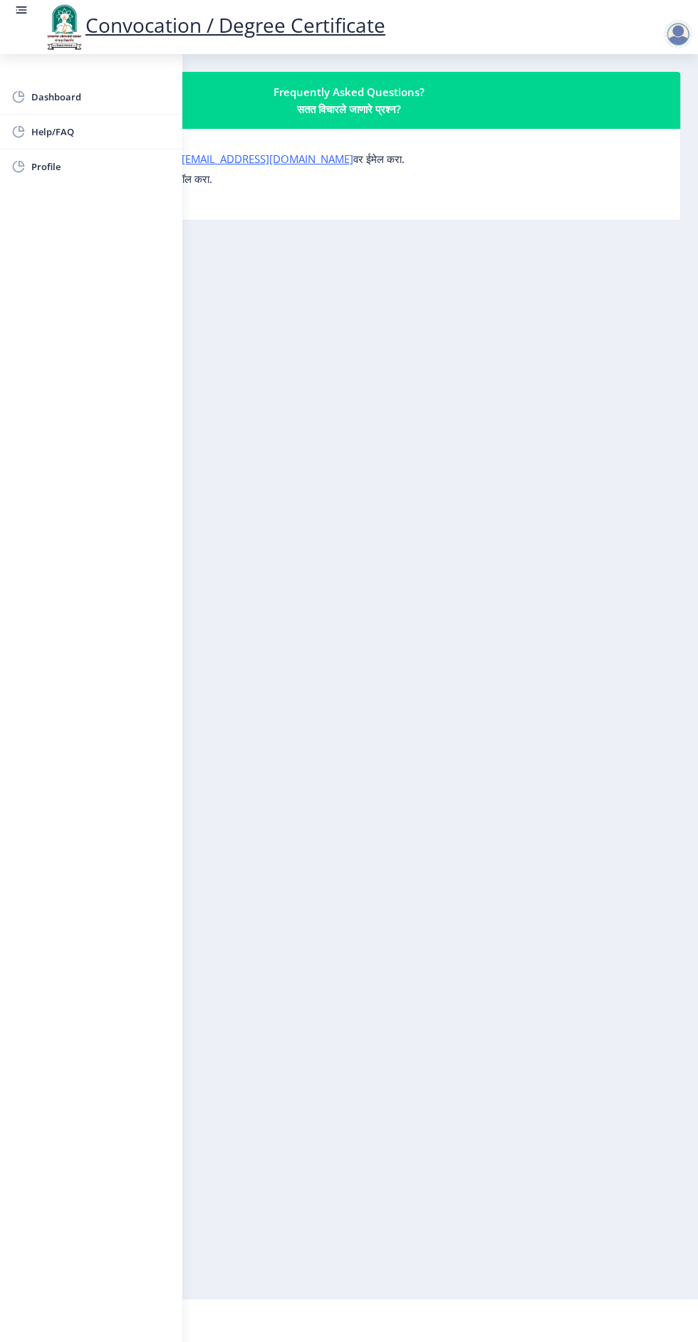
click at [546, 622] on nb-layout-column "Frequently Asked Questions? सतत विचारले जाणारे प्रश्न? कोणत्याही प्रश्नासाठी, क…" at bounding box center [349, 676] width 698 height 1244
click at [24, 9] on rect at bounding box center [23, 9] width 9 height 1
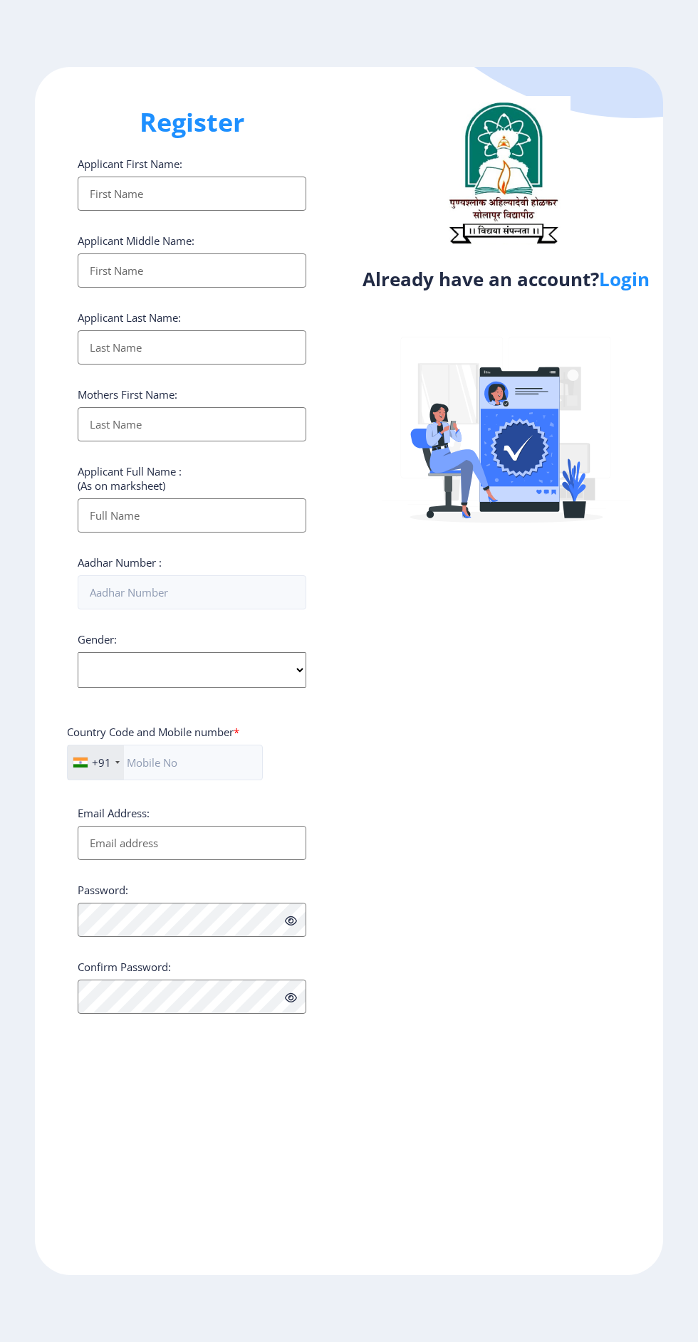
select select
click at [613, 292] on link "Login" at bounding box center [624, 279] width 51 height 26
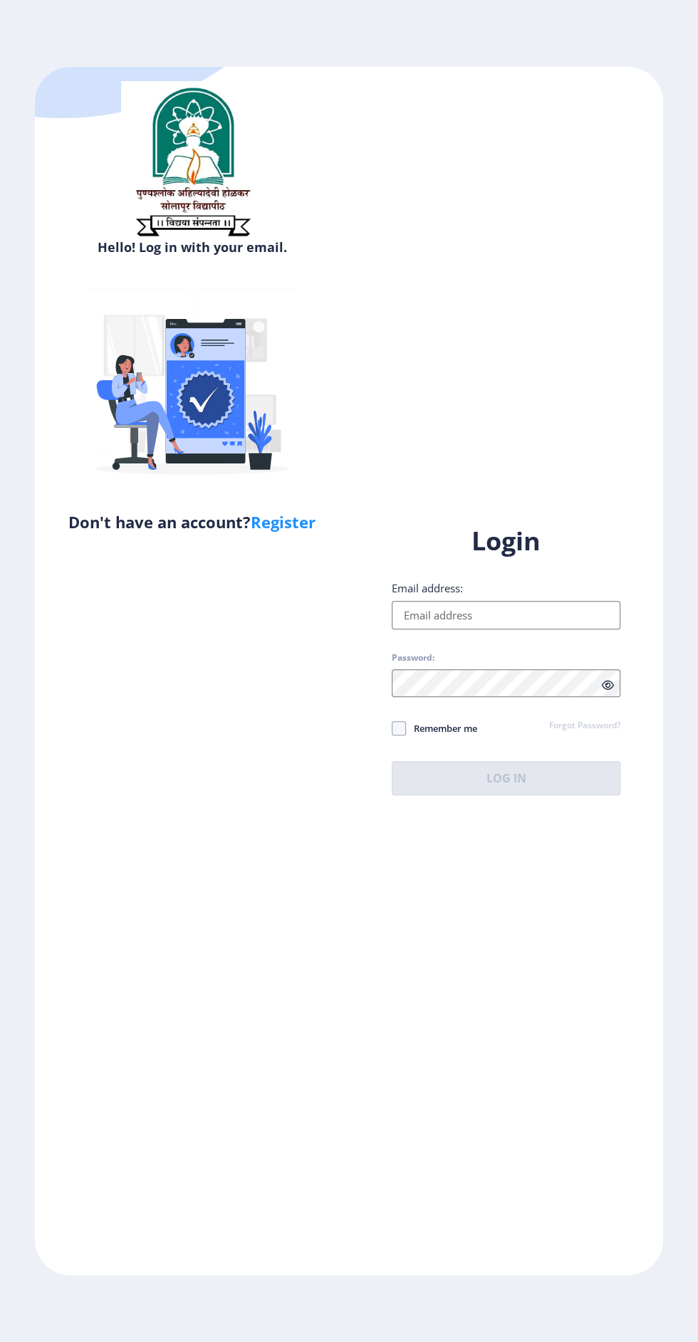
click at [518, 629] on input "Email address:" at bounding box center [506, 615] width 229 height 28
type input "metkarihd123@gmail.com"
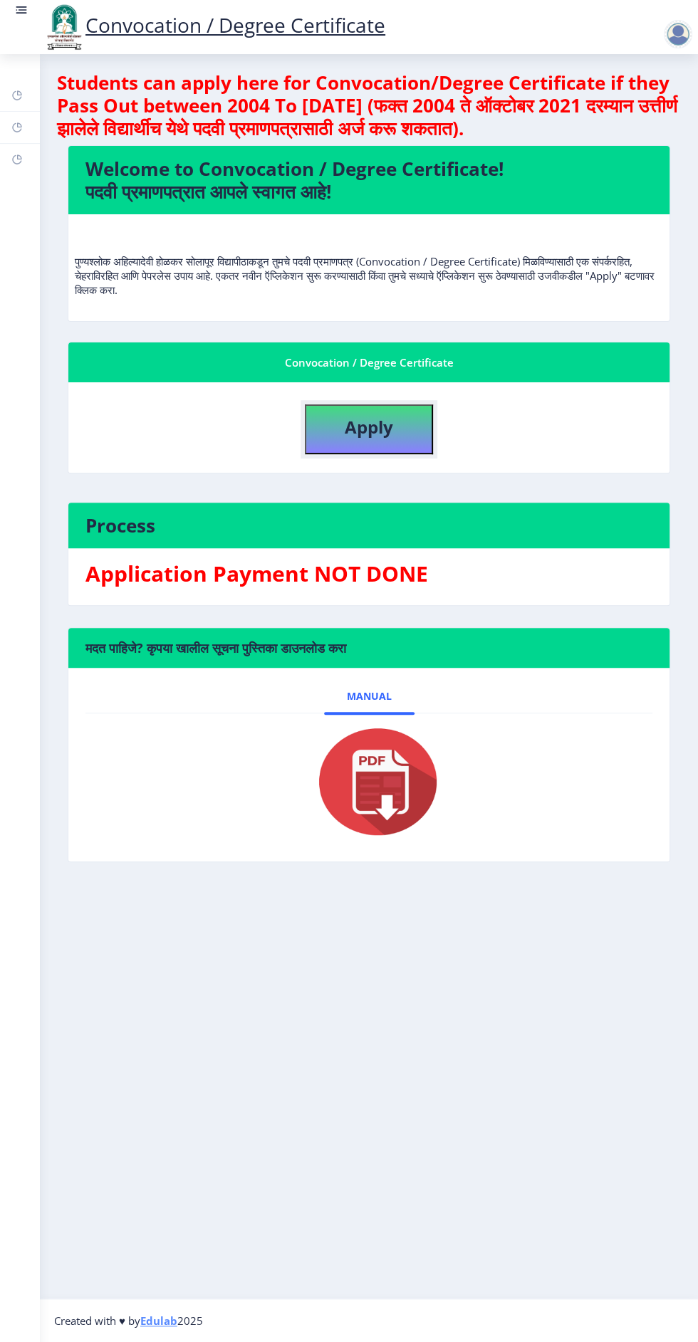
click at [392, 407] on button "Apply" at bounding box center [369, 429] width 128 height 50
select select
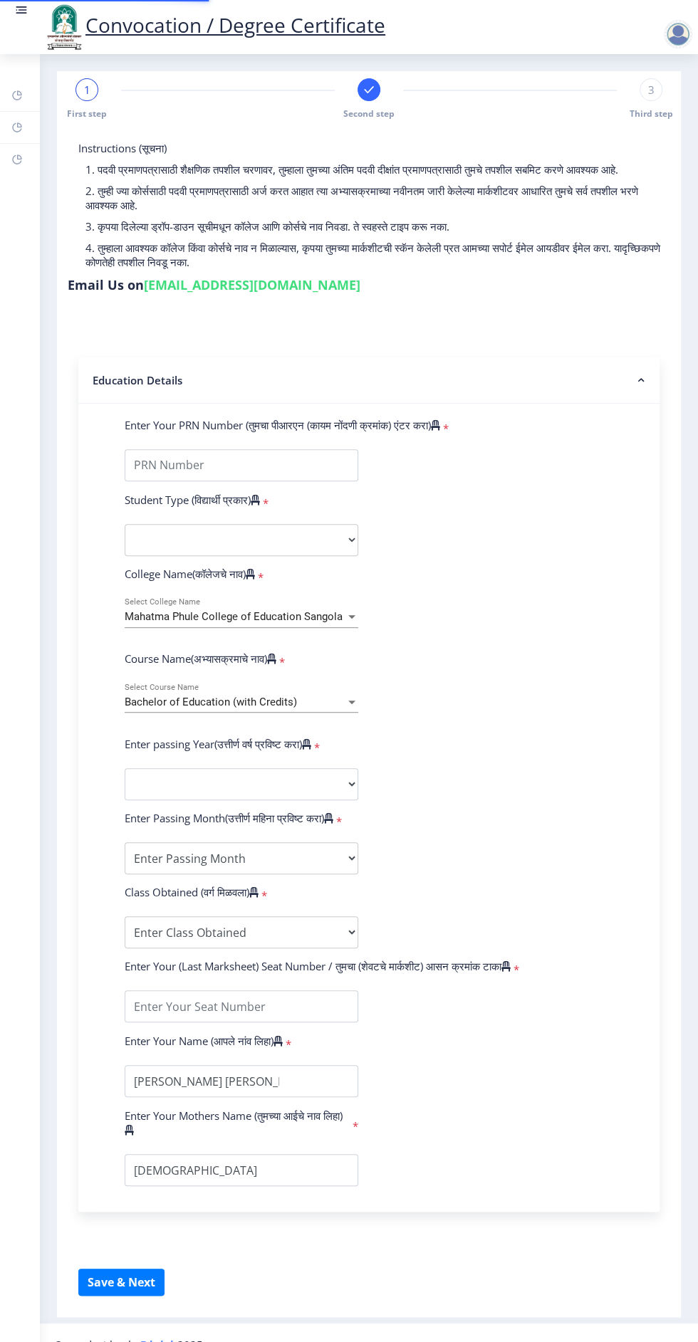
type input "2017032500302253"
select select "Regular"
select select "2019"
select select "March"
select select "Grade B+"
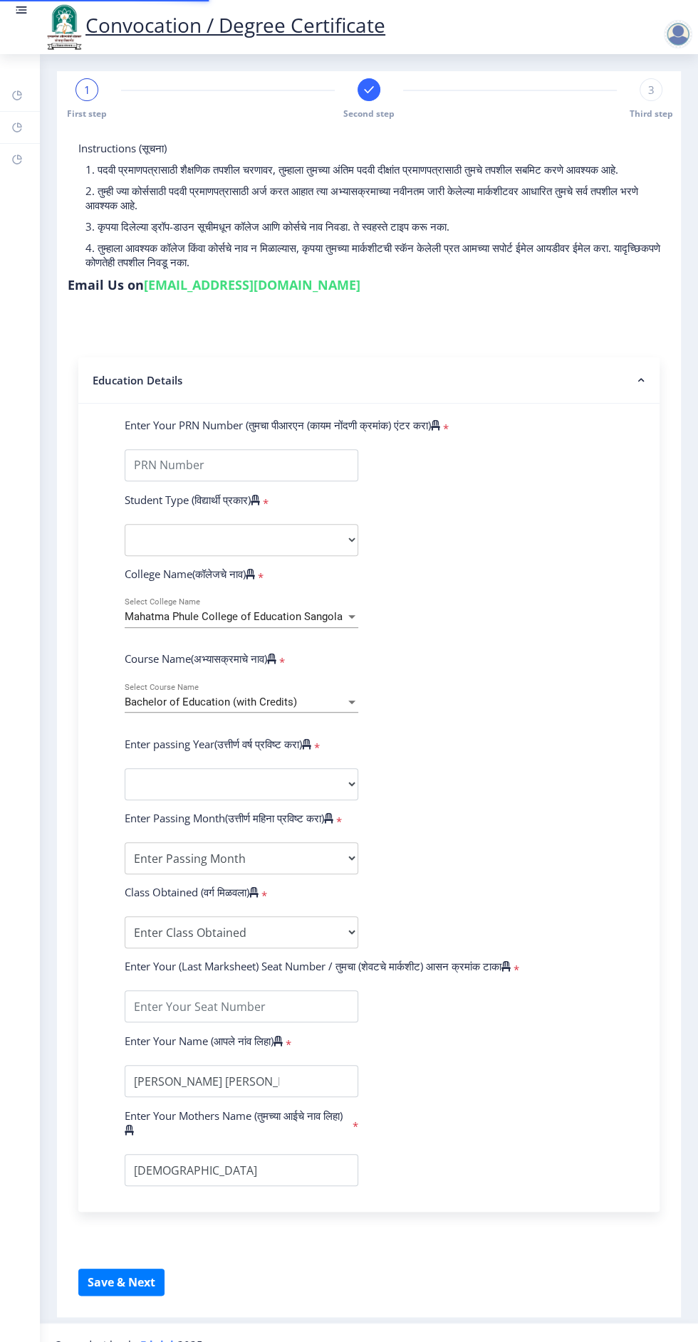
type input "304975"
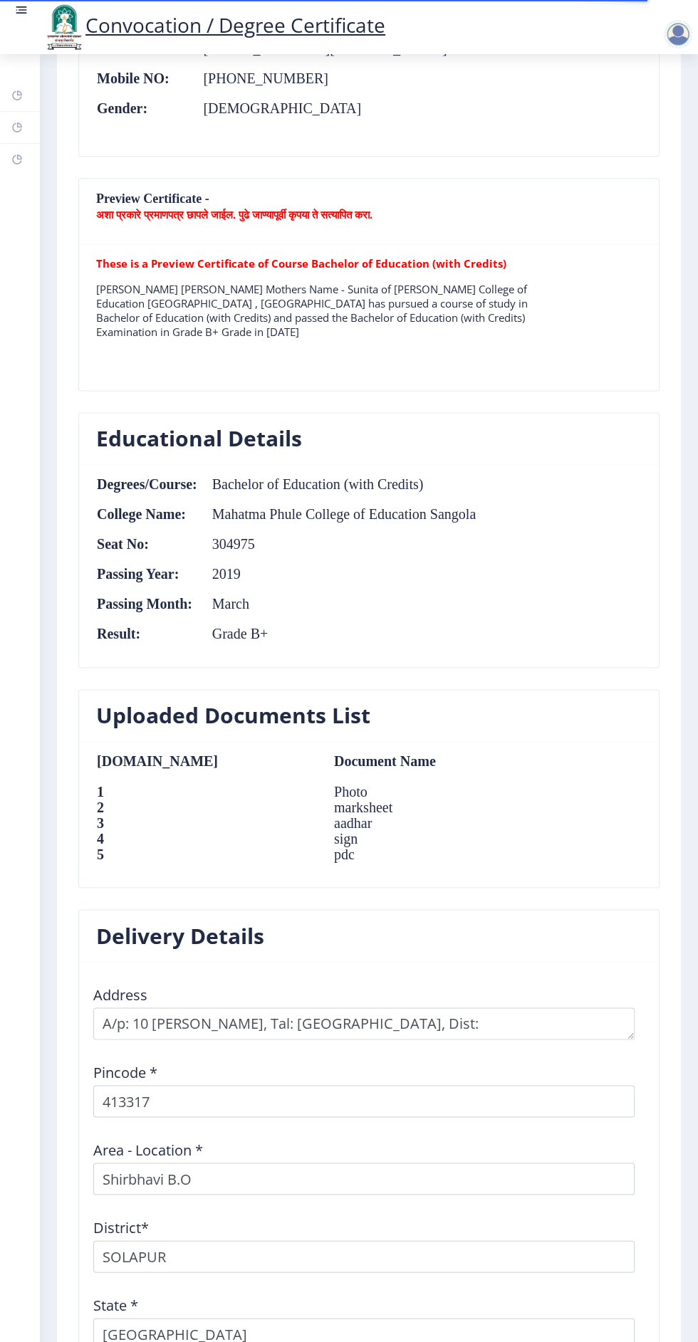
scroll to position [1069, 0]
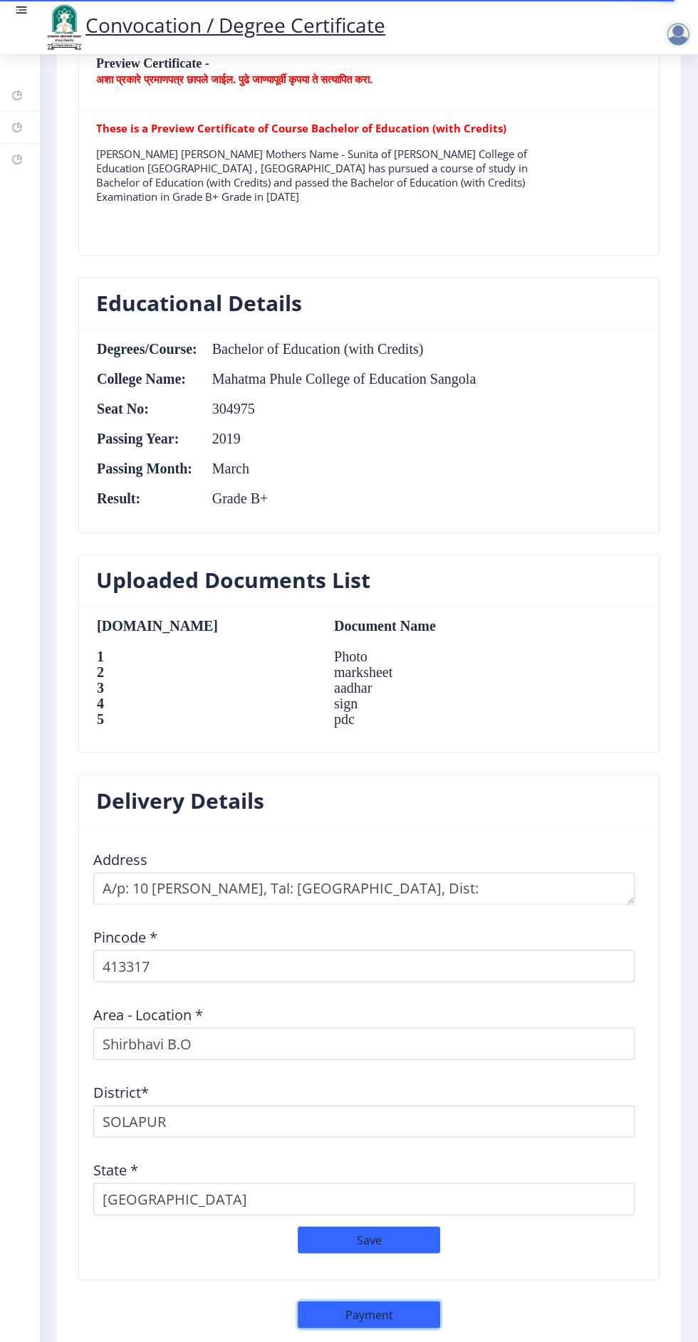
click at [380, 1311] on button "Payment" at bounding box center [369, 1314] width 142 height 27
select select "sealed"
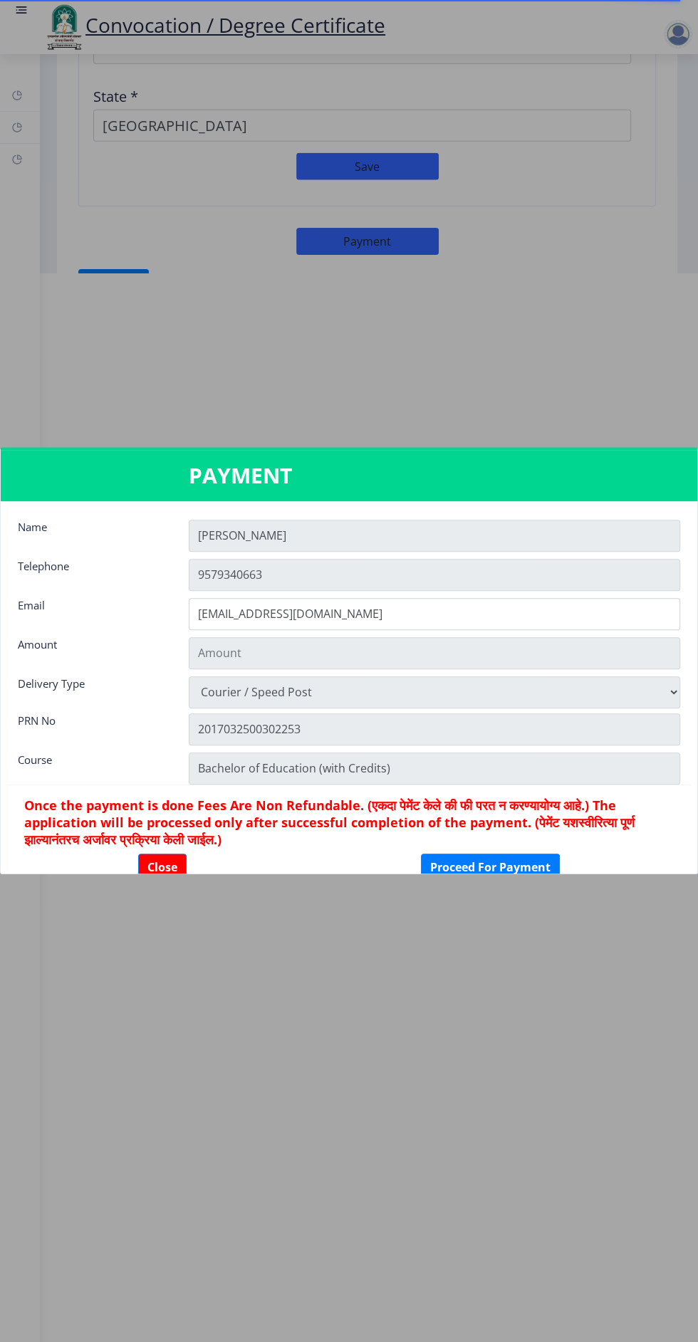
type input "2885"
click at [505, 869] on button "Proceed For Payment" at bounding box center [490, 867] width 139 height 27
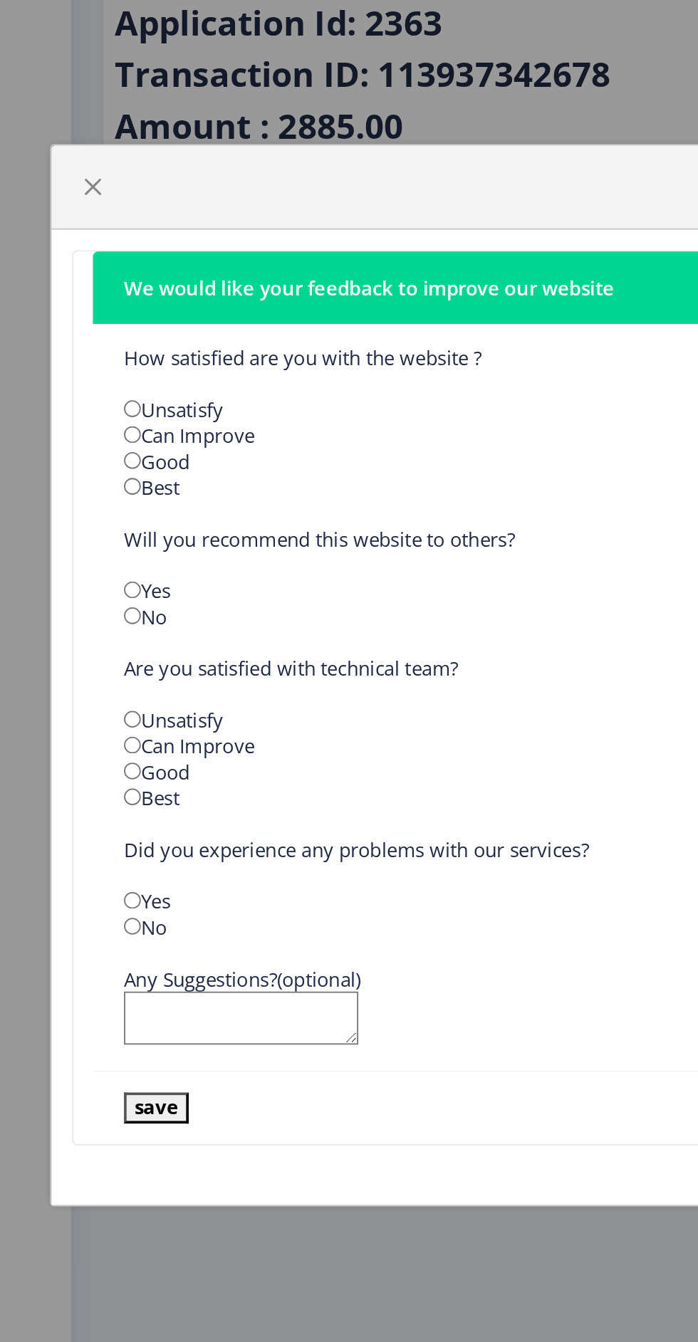
click at [78, 563] on input "radio" at bounding box center [73, 566] width 9 height 9
radio input "true"
click at [73, 622] on input "radio" at bounding box center [73, 623] width 9 height 9
radio input "true"
click at [74, 738] on input "radio" at bounding box center [73, 737] width 9 height 9
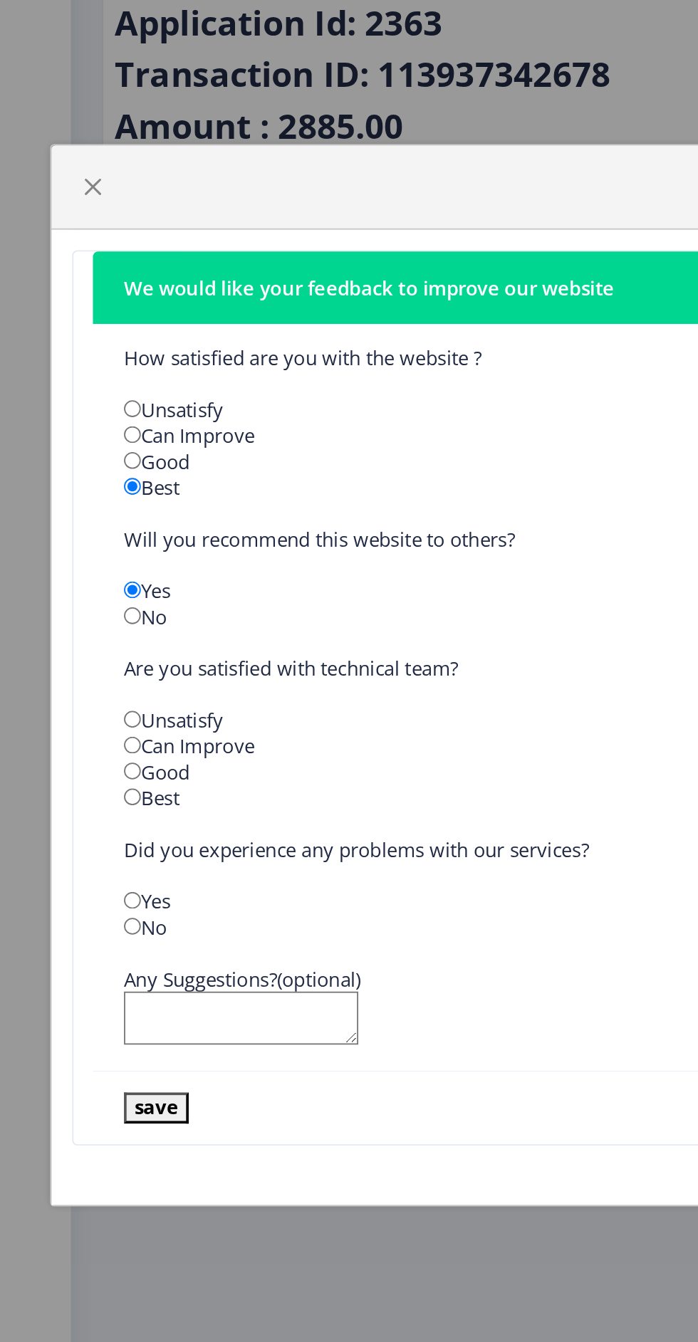
radio input "true"
click at [78, 807] on input "radio" at bounding box center [73, 808] width 9 height 9
radio input "true"
click at [87, 909] on button "save" at bounding box center [87, 909] width 36 height 16
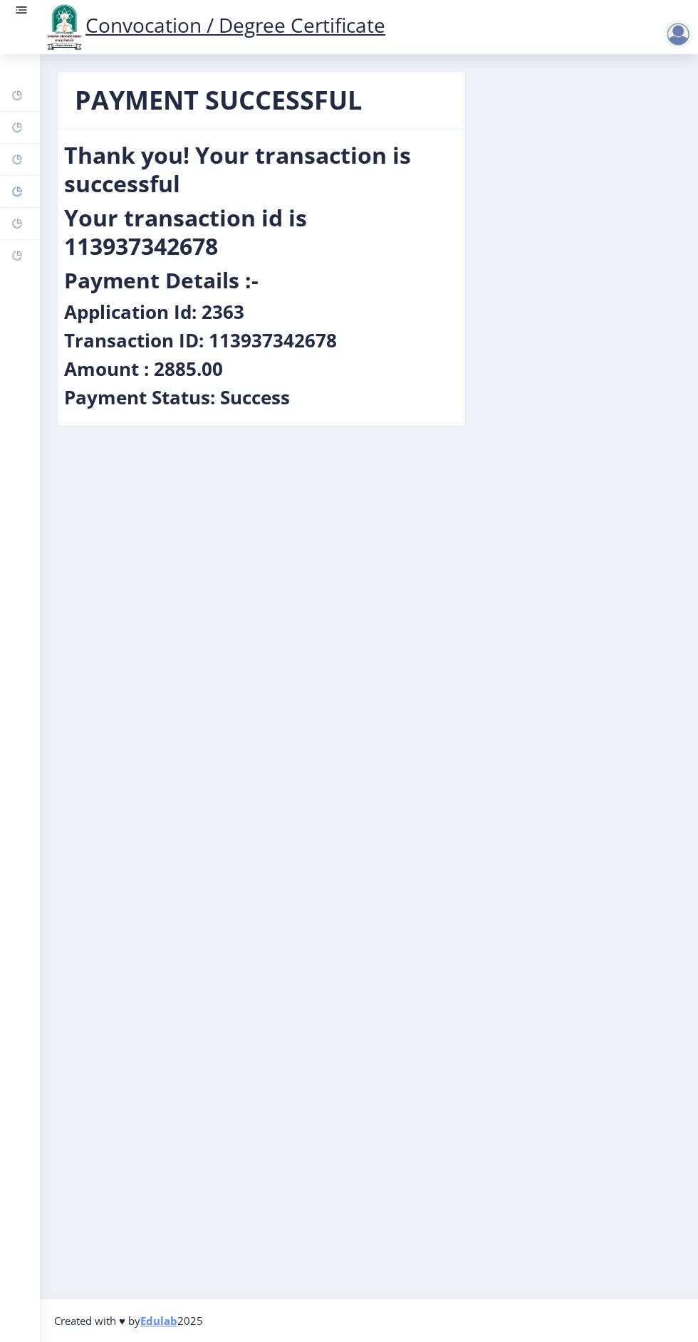
click at [19, 189] on rect at bounding box center [16, 191] width 11 height 11
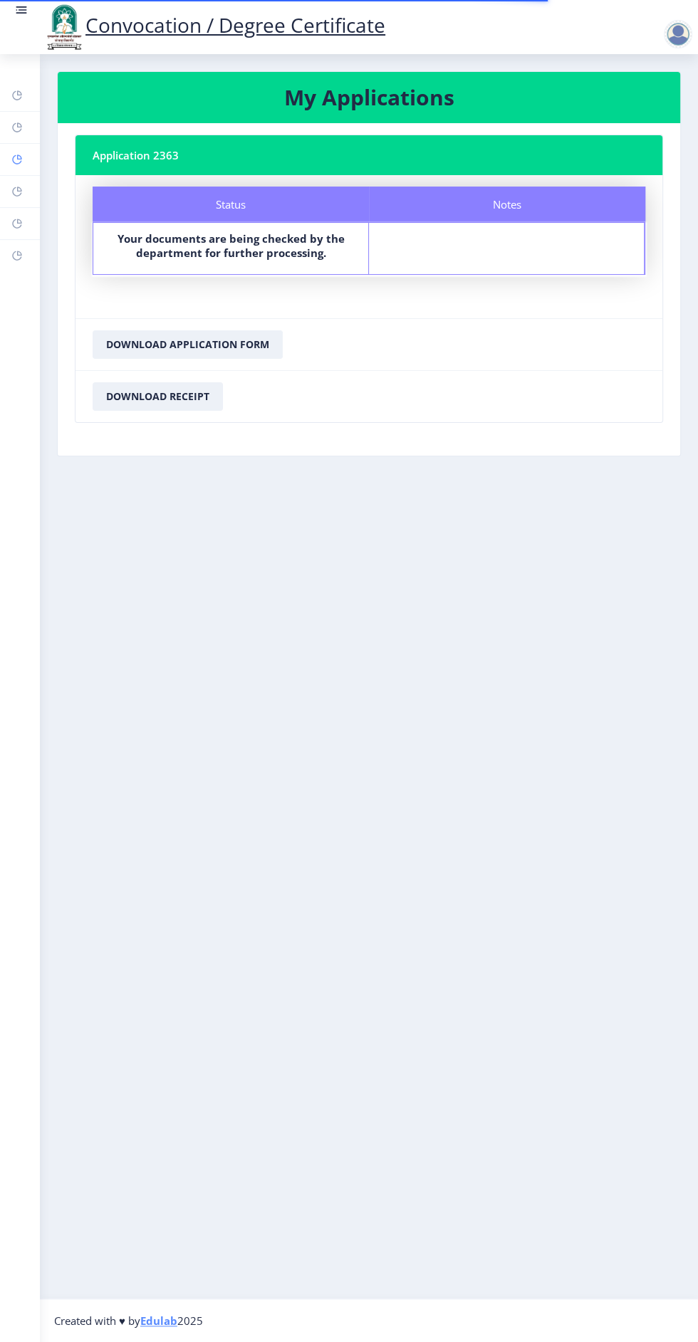
click at [26, 174] on link "Profile" at bounding box center [20, 159] width 40 height 31
select select
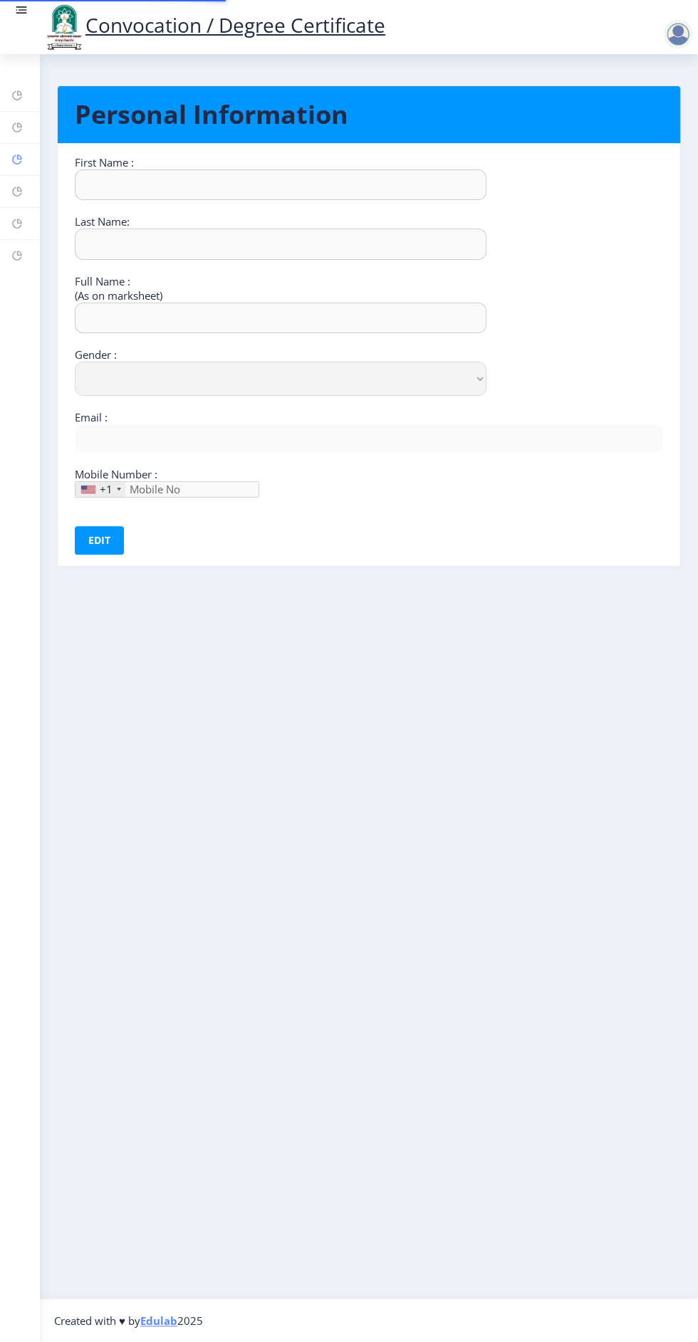
type input "[PERSON_NAME]"
type input "Metkari"
type input "[PERSON_NAME] [PERSON_NAME]"
select select "[DEMOGRAPHIC_DATA]"
type input "[EMAIL_ADDRESS][DOMAIN_NAME]"
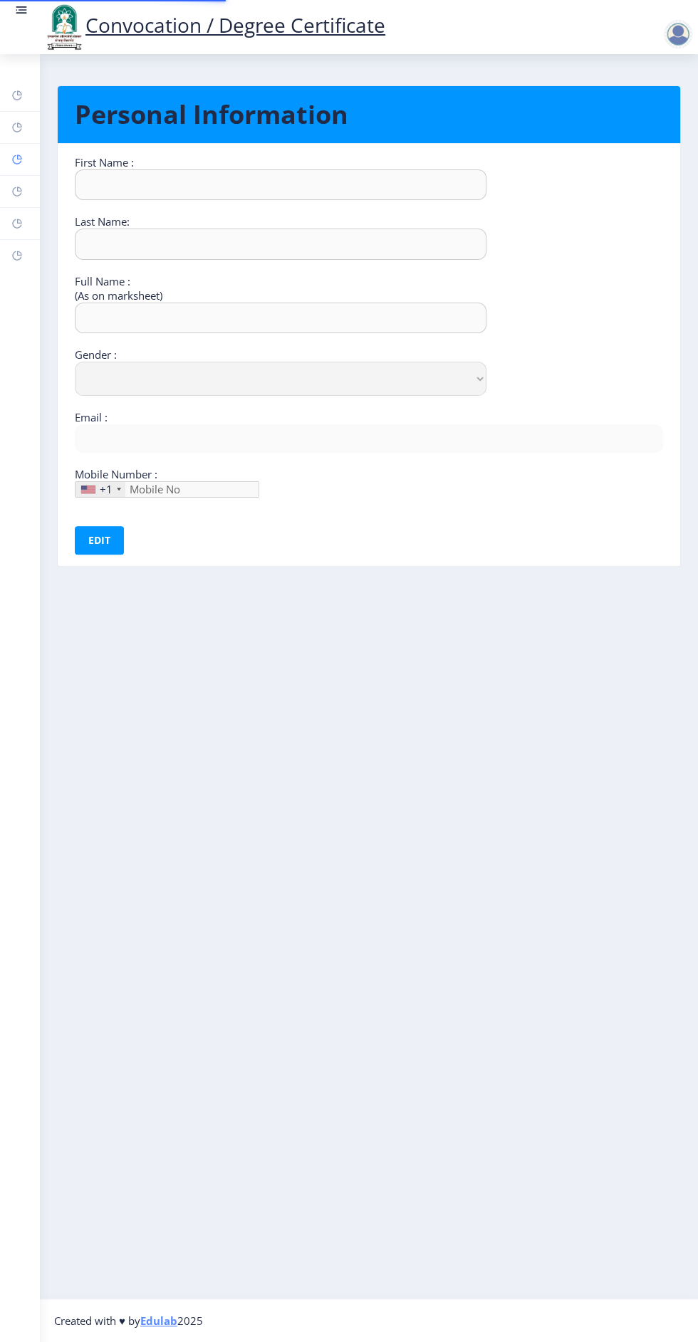
type input "9579340663"
click at [19, 125] on rect at bounding box center [16, 127] width 11 height 11
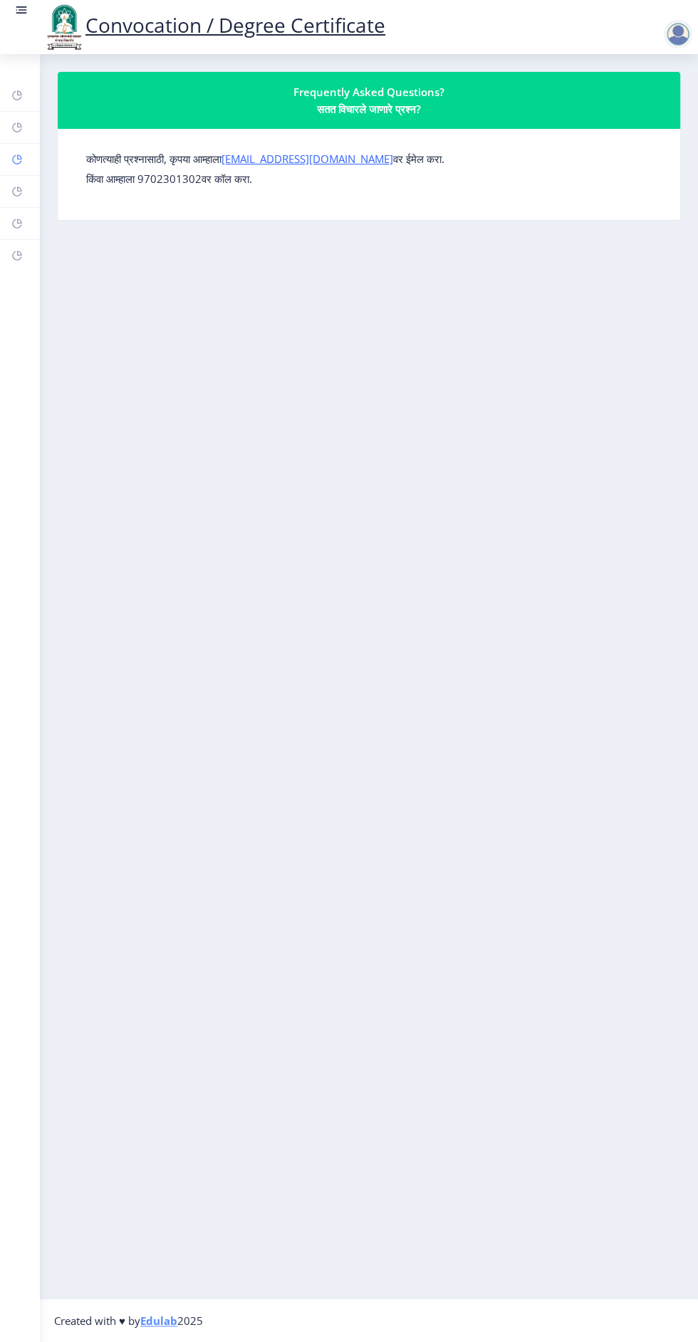
click at [16, 159] on rect at bounding box center [16, 159] width 11 height 11
select select
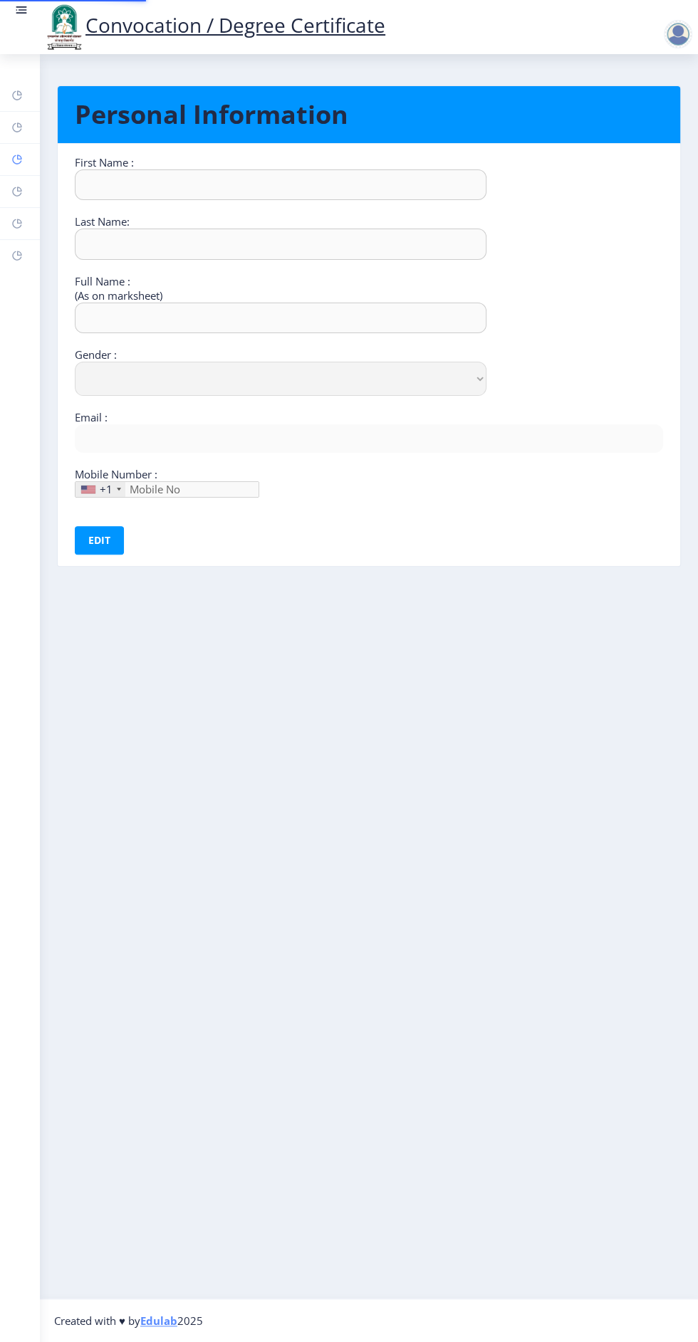
type input "[PERSON_NAME]"
type input "Metkari"
type input "[PERSON_NAME] [PERSON_NAME]"
select select "[DEMOGRAPHIC_DATA]"
type input "[EMAIL_ADDRESS][DOMAIN_NAME]"
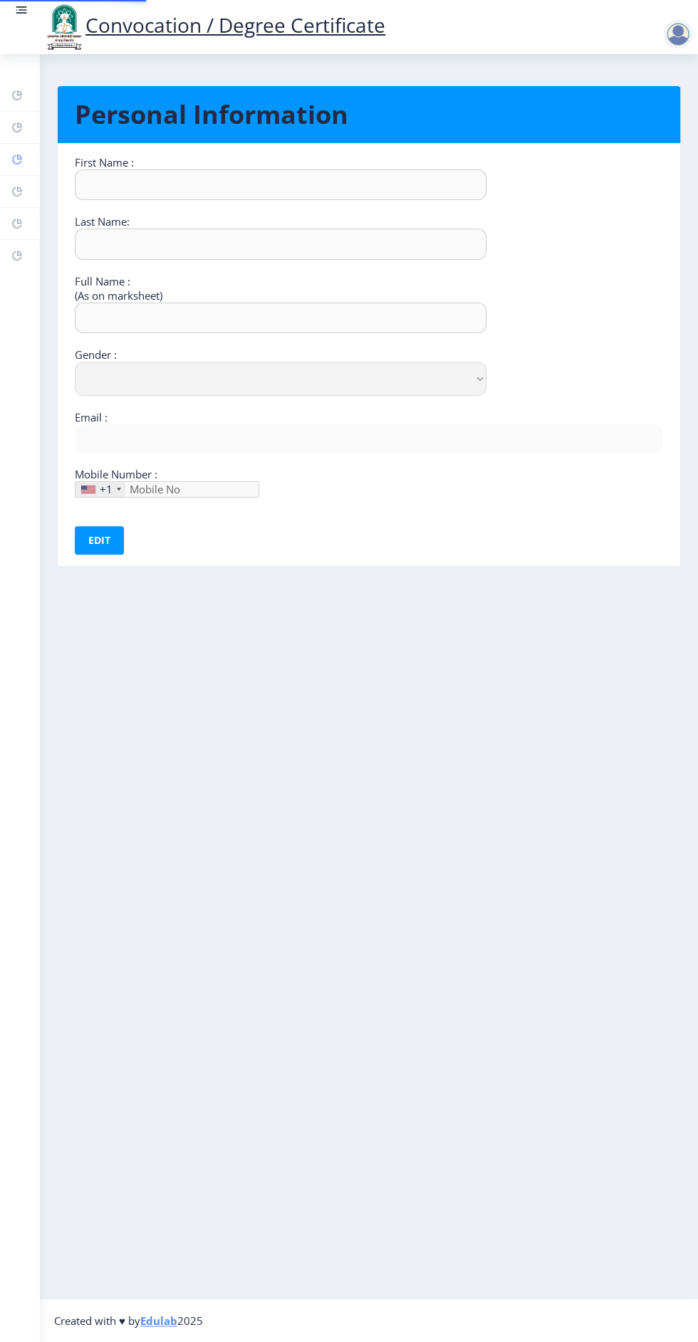
type input "9579340663"
click at [19, 220] on rect at bounding box center [16, 223] width 11 height 11
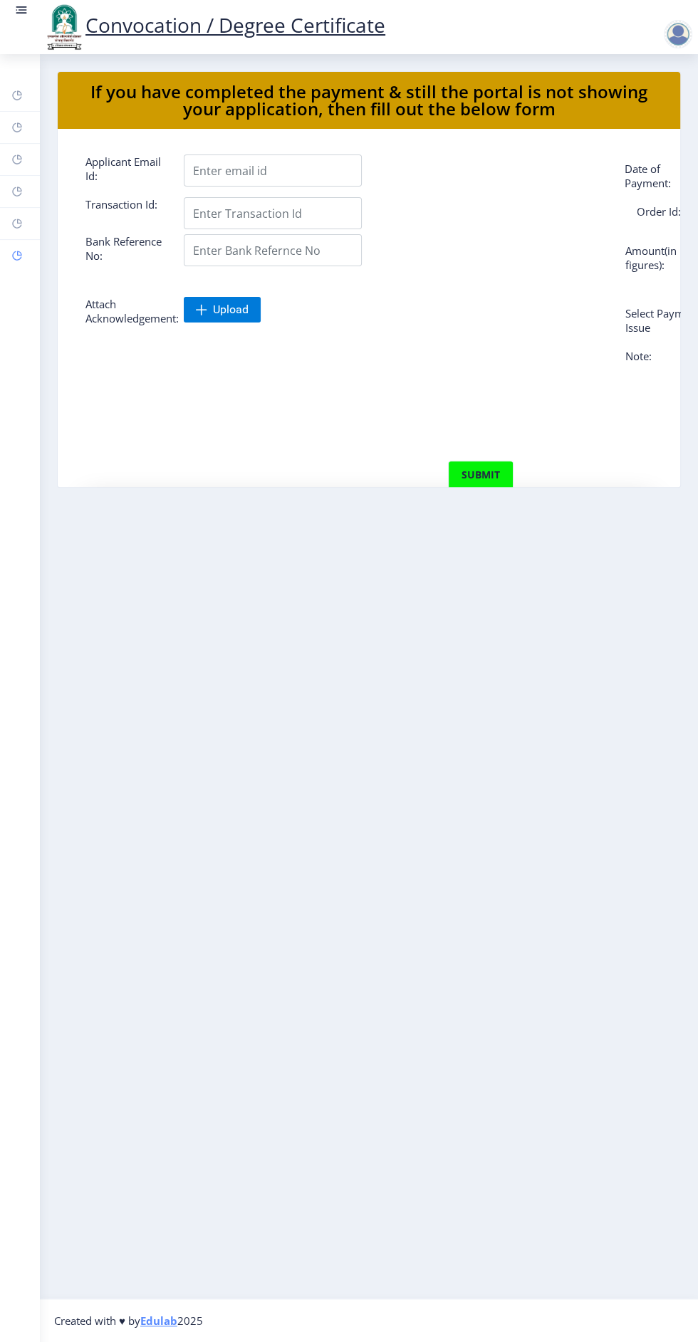
click at [17, 254] on rect at bounding box center [16, 255] width 11 height 11
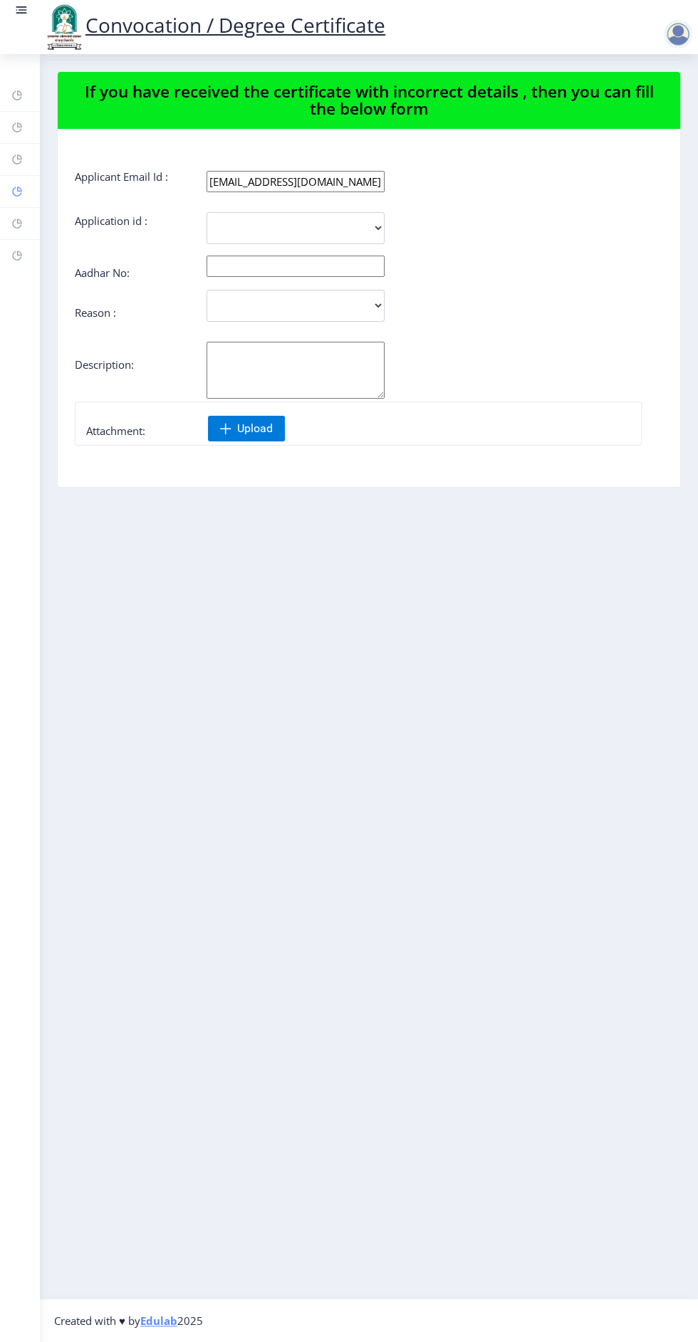
click at [19, 189] on rect at bounding box center [16, 191] width 11 height 11
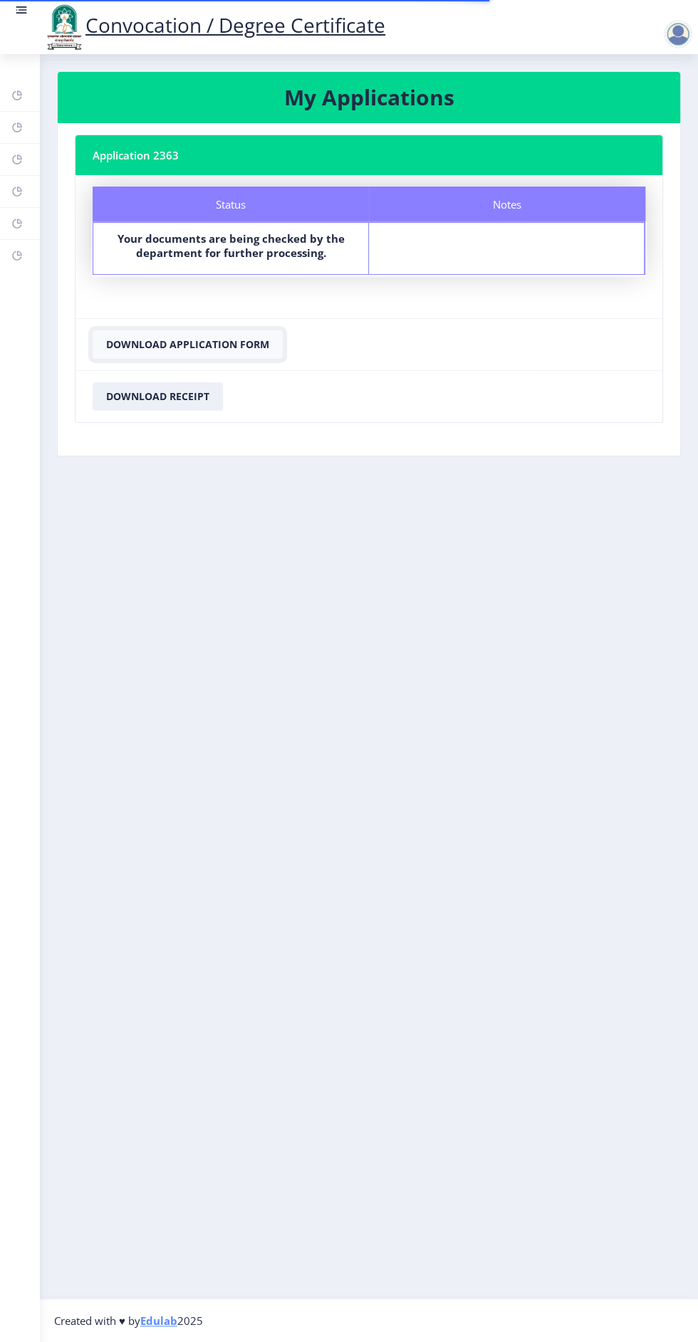
click at [216, 330] on button "Download Application Form" at bounding box center [188, 344] width 190 height 28
click at [157, 395] on button "Download Receipt" at bounding box center [158, 396] width 130 height 28
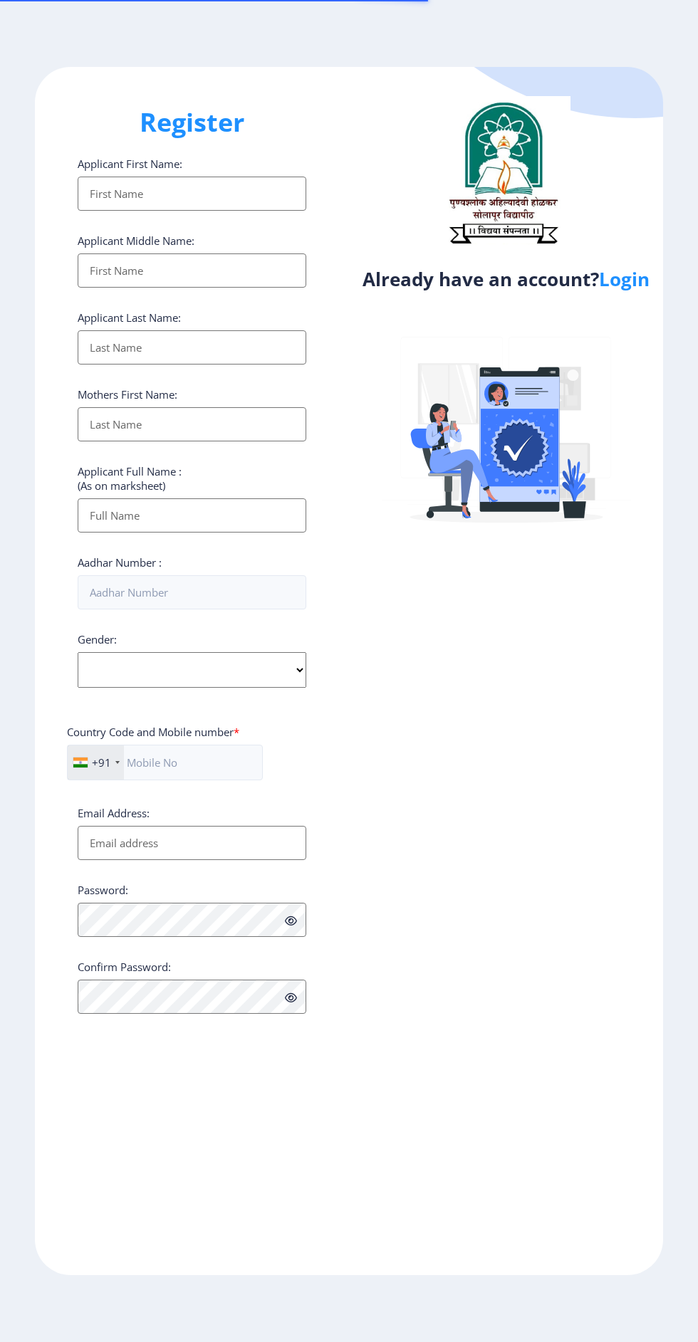
select select
click at [620, 283] on link "Login" at bounding box center [624, 279] width 51 height 26
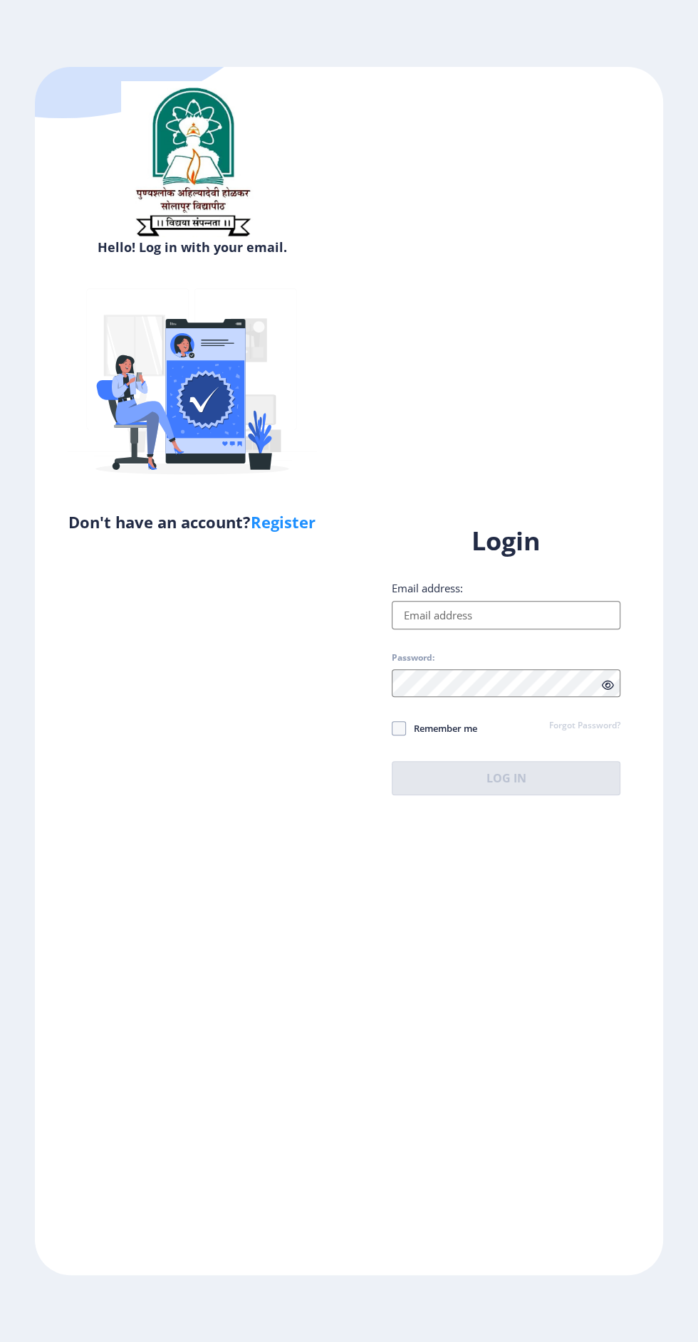
click at [527, 629] on input "Email address:" at bounding box center [506, 615] width 229 height 28
type input "[EMAIL_ADDRESS][DOMAIN_NAME]"
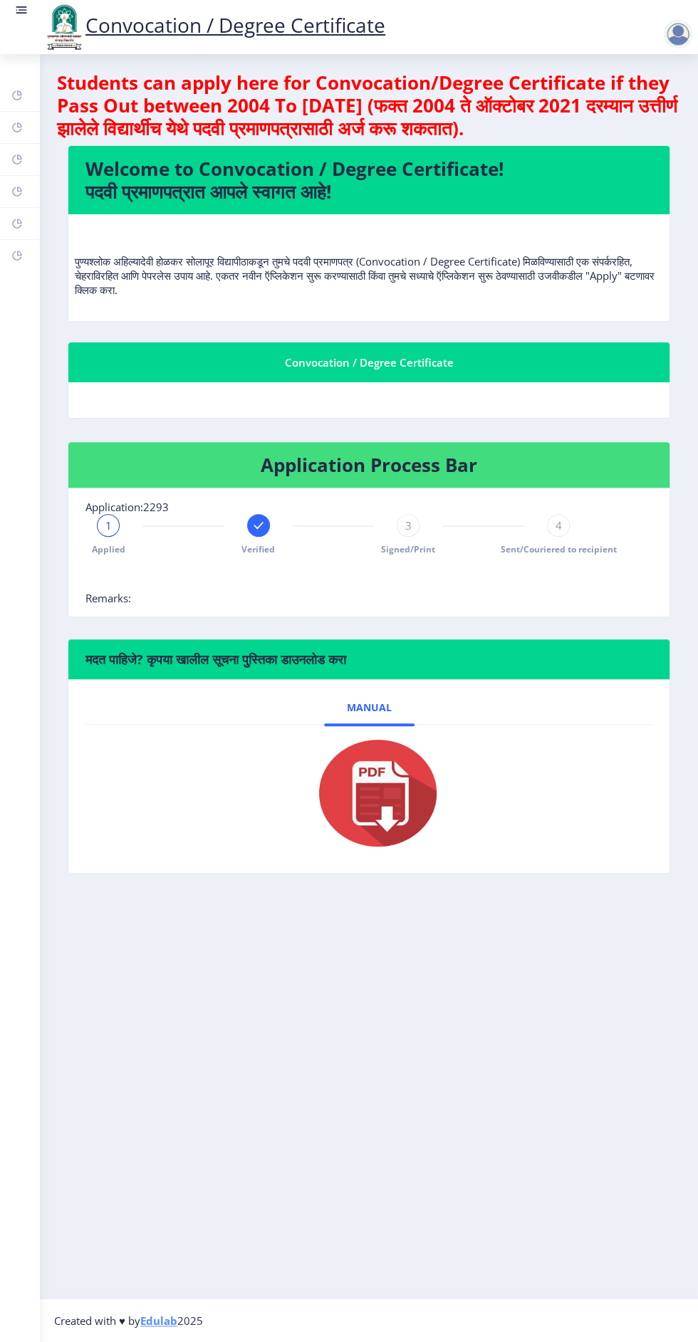
click at [17, 14] on rect at bounding box center [21, 10] width 14 height 14
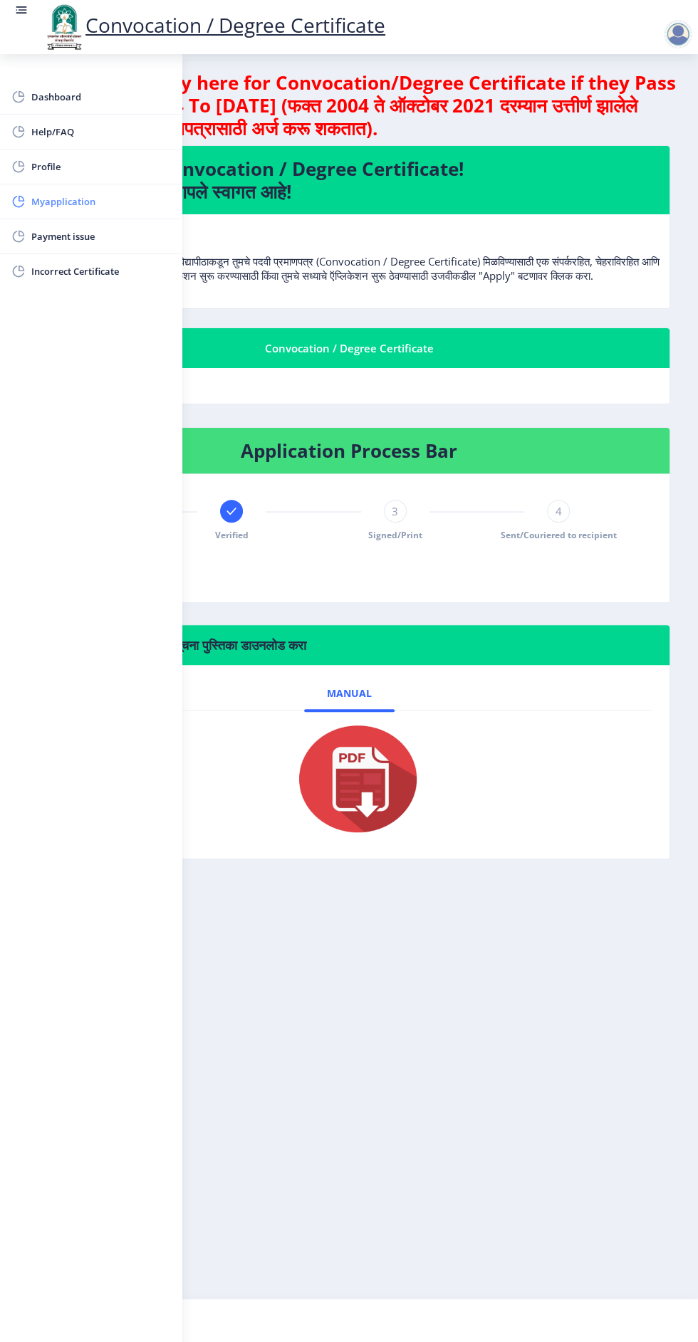
click at [70, 205] on span "Myapplication" at bounding box center [101, 201] width 140 height 17
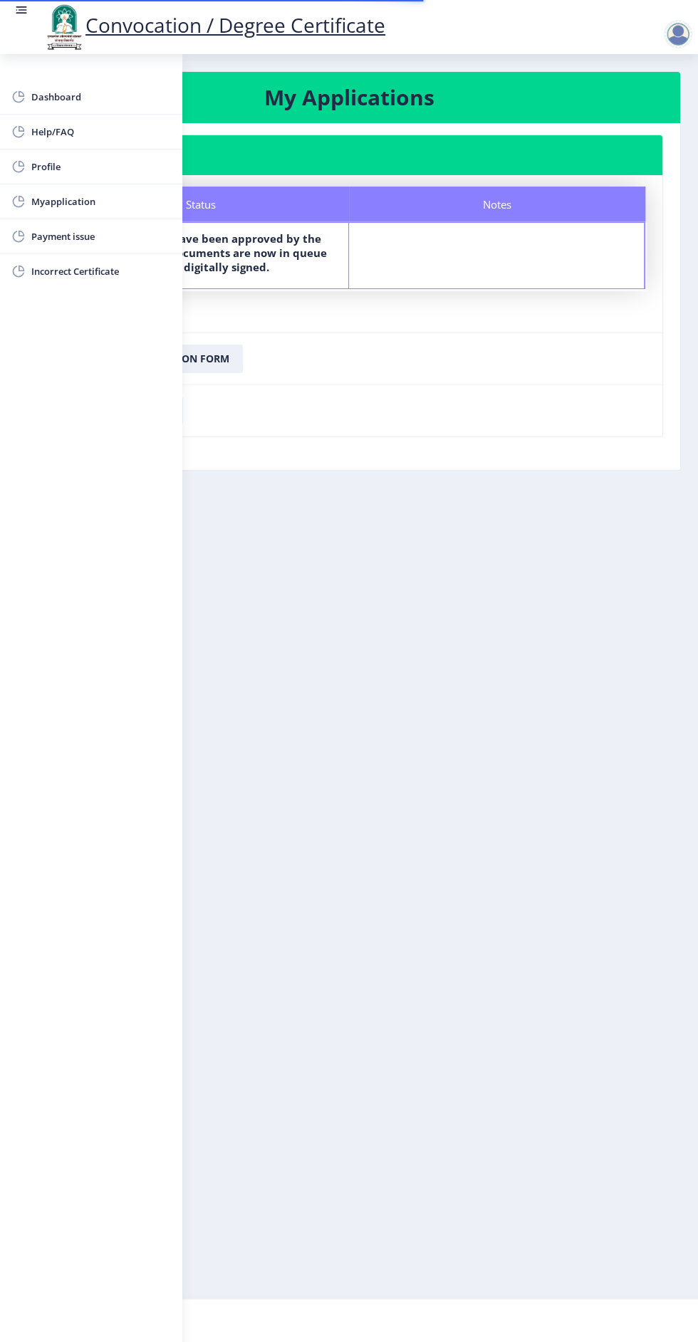
click at [460, 750] on nb-layout-column "My Applications Application 2293 Status Notes Status Your documents have been a…" at bounding box center [349, 676] width 698 height 1244
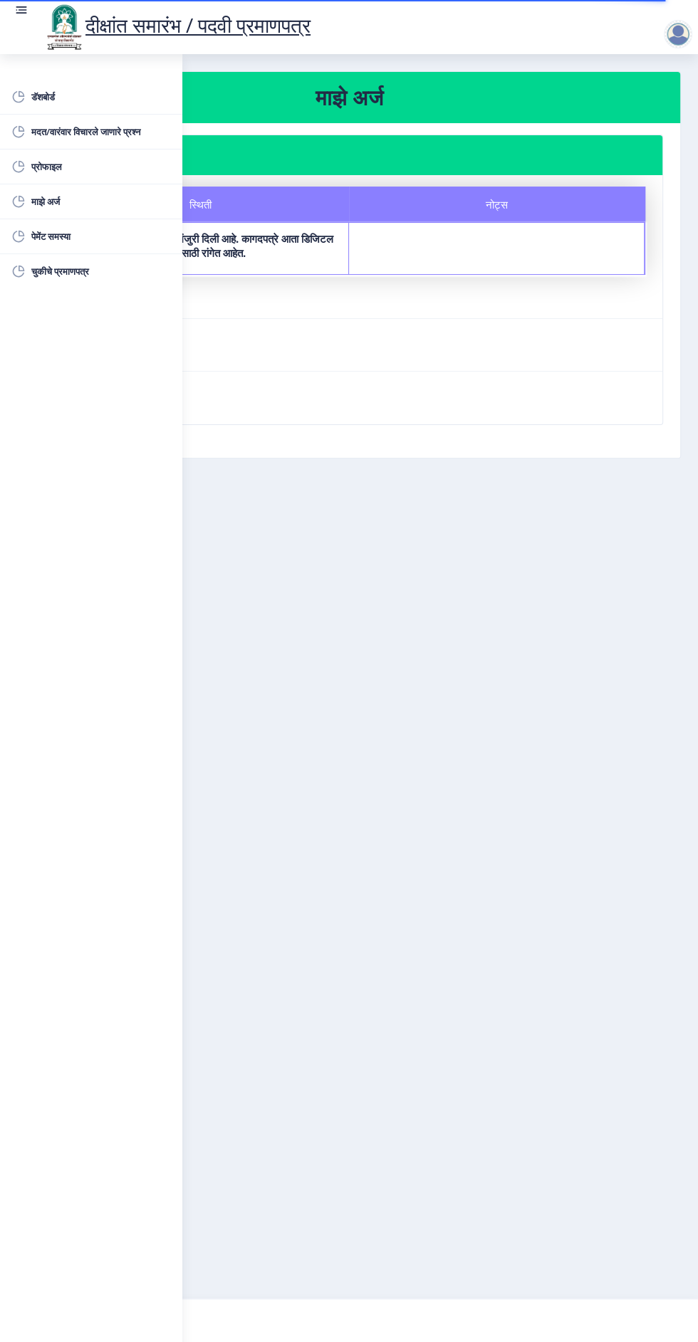
click at [21, 10] on rect at bounding box center [23, 9] width 9 height 1
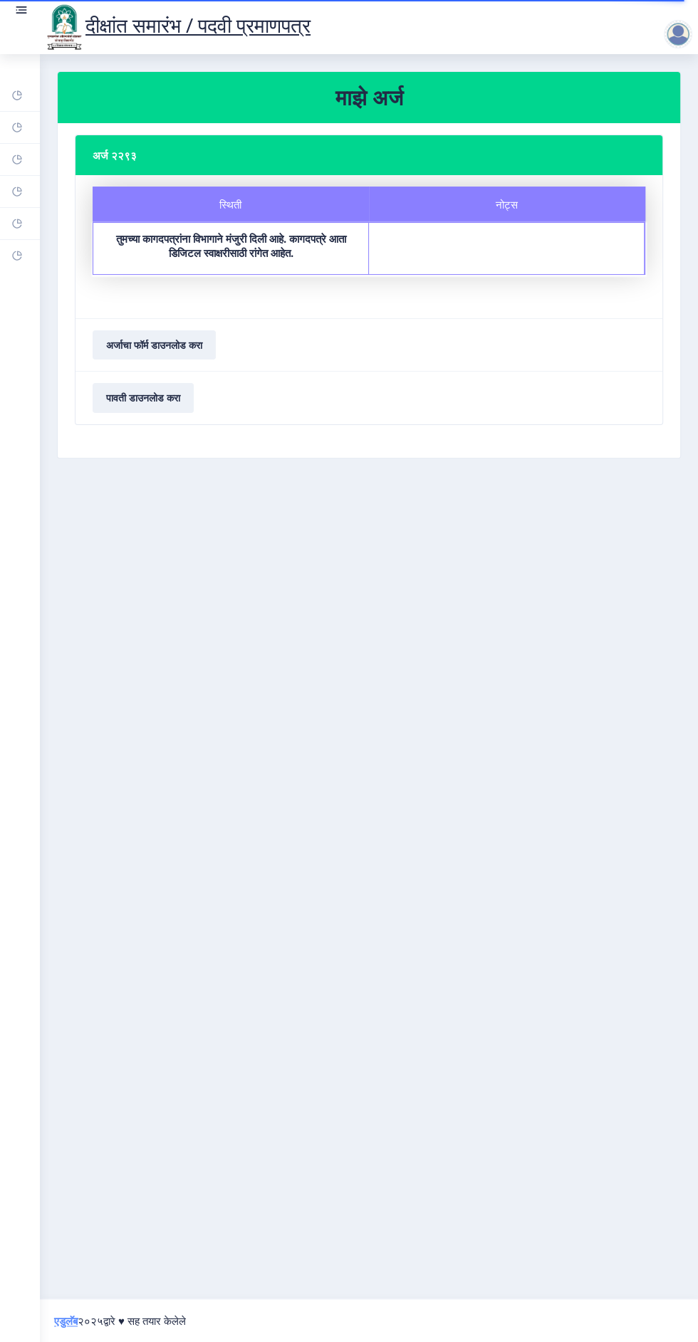
click at [383, 706] on nb-layout-column "माझे अर्ज अर्ज २२९३ स्थिती नोट्स स्थिती तुमच्या कागदपत्रांना विभागाने मंजुरी दि…" at bounding box center [369, 676] width 658 height 1244
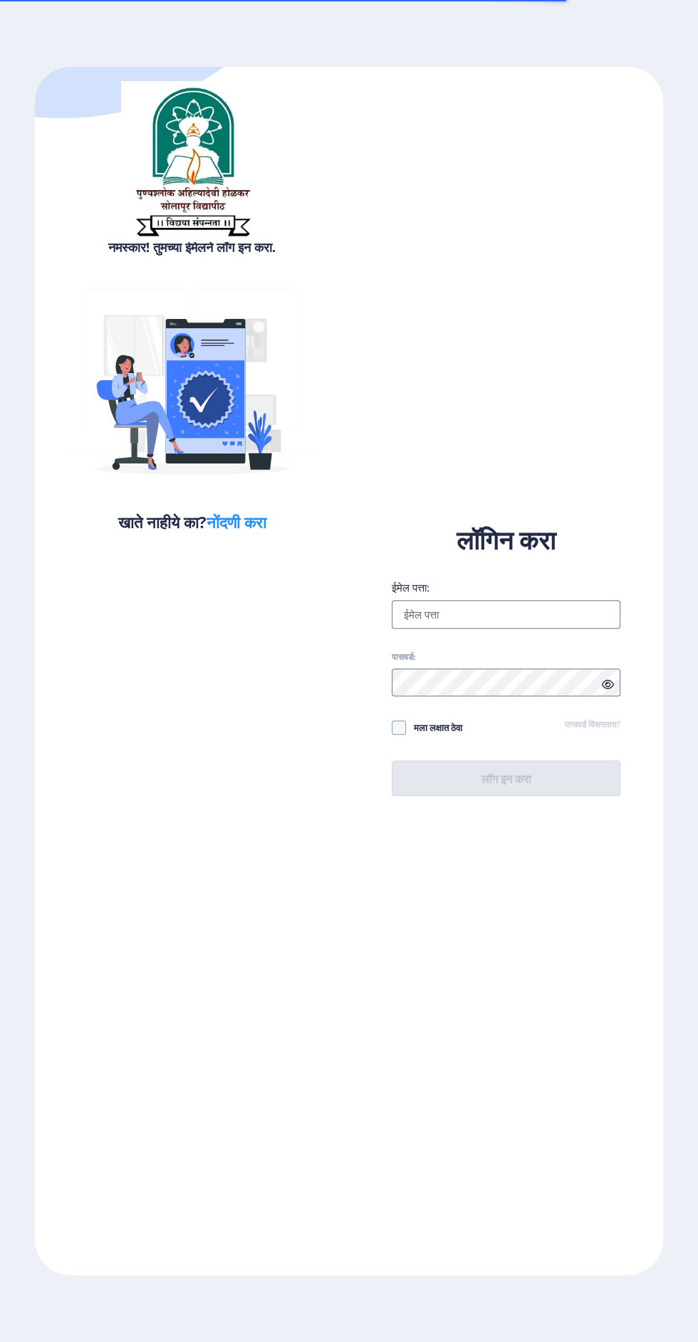
select select
